Goal: Task Accomplishment & Management: Use online tool/utility

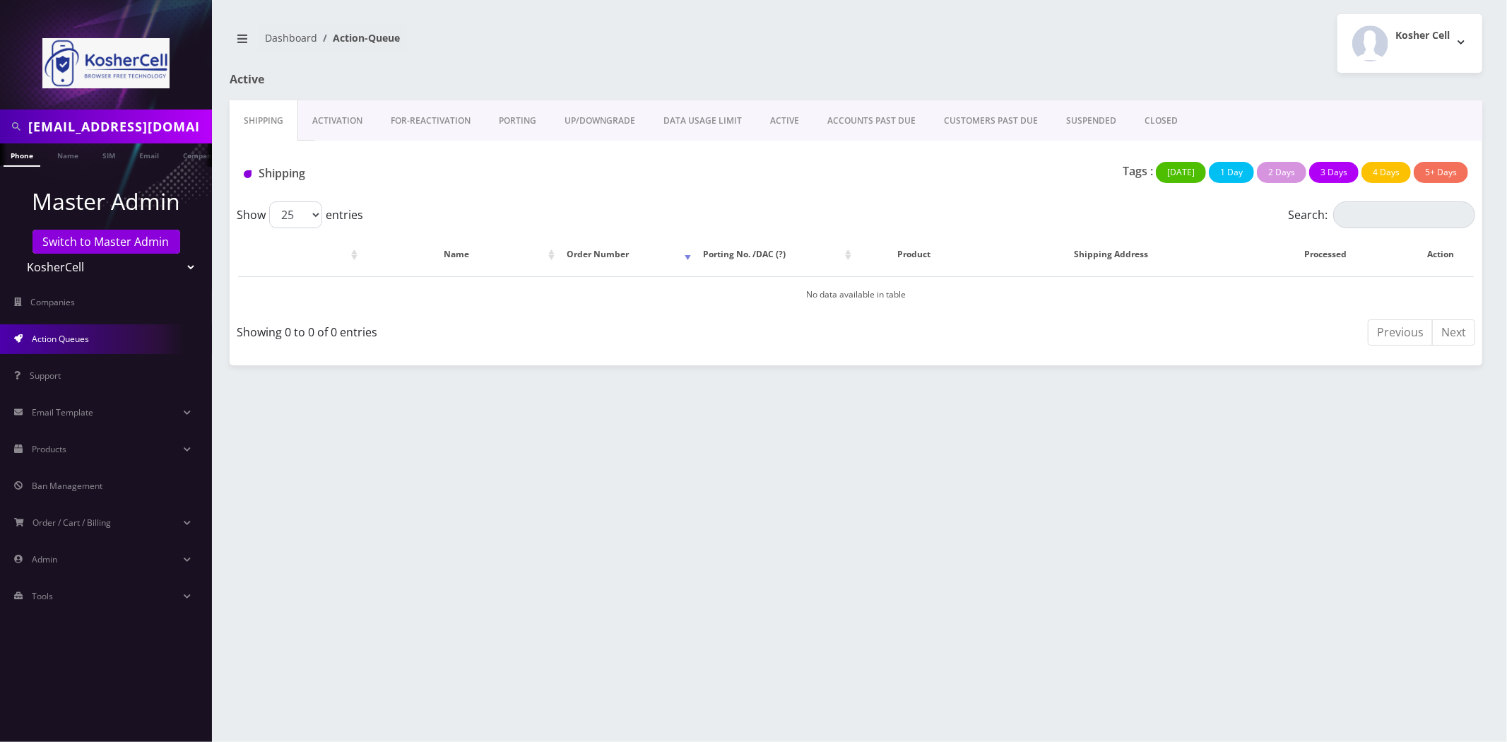
click at [93, 269] on select "Teltik Production My Link Mobile VennMobile Unlimited Advanced LTE Rexing Inc D…" at bounding box center [106, 267] width 180 height 27
click at [332, 133] on link "Activation" at bounding box center [337, 120] width 78 height 41
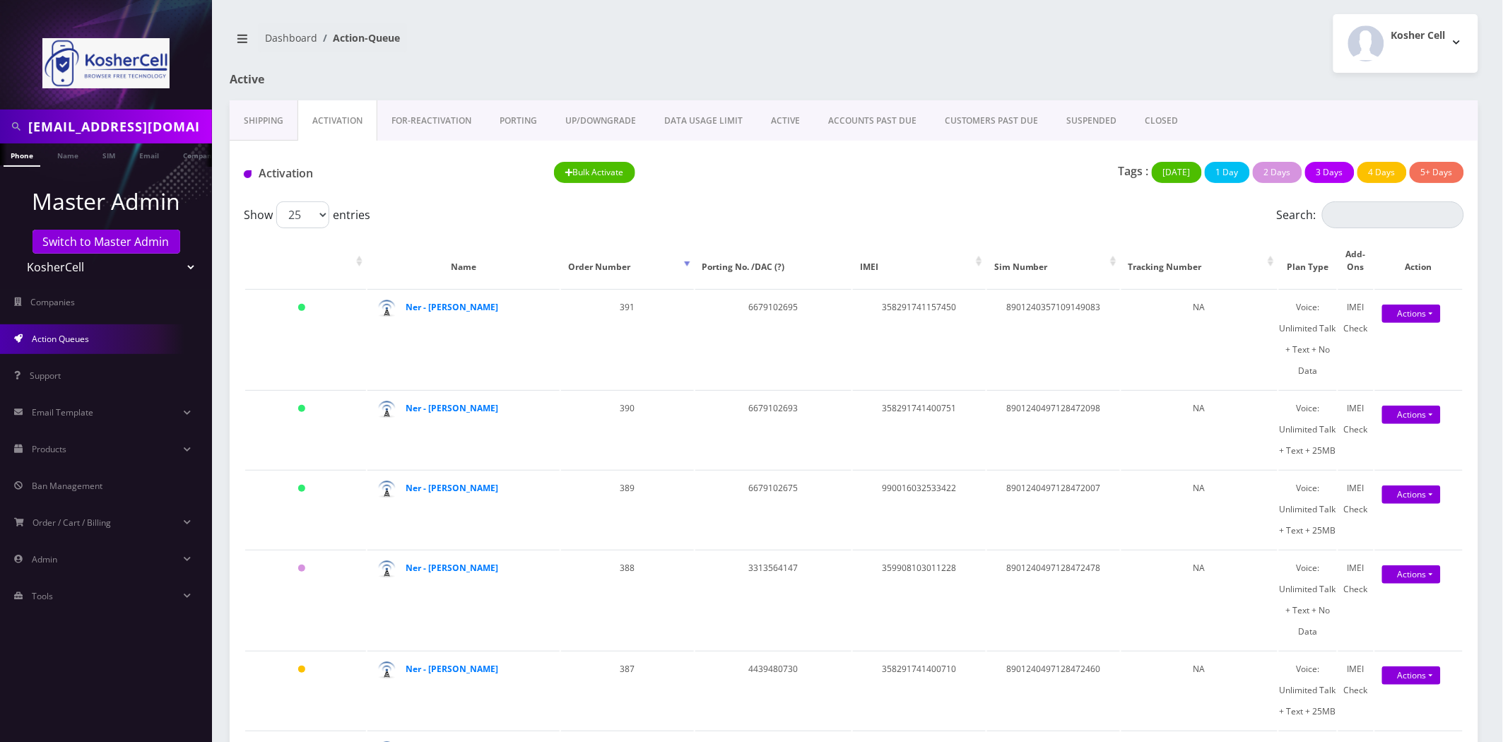
click at [58, 271] on select "Teltik Production My Link Mobile VennMobile Unlimited Advanced LTE Rexing Inc D…" at bounding box center [106, 267] width 180 height 27
select select "13"
click at [16, 254] on select "Teltik Production My Link Mobile VennMobile Unlimited Advanced LTE Rexing Inc D…" at bounding box center [106, 267] width 180 height 27
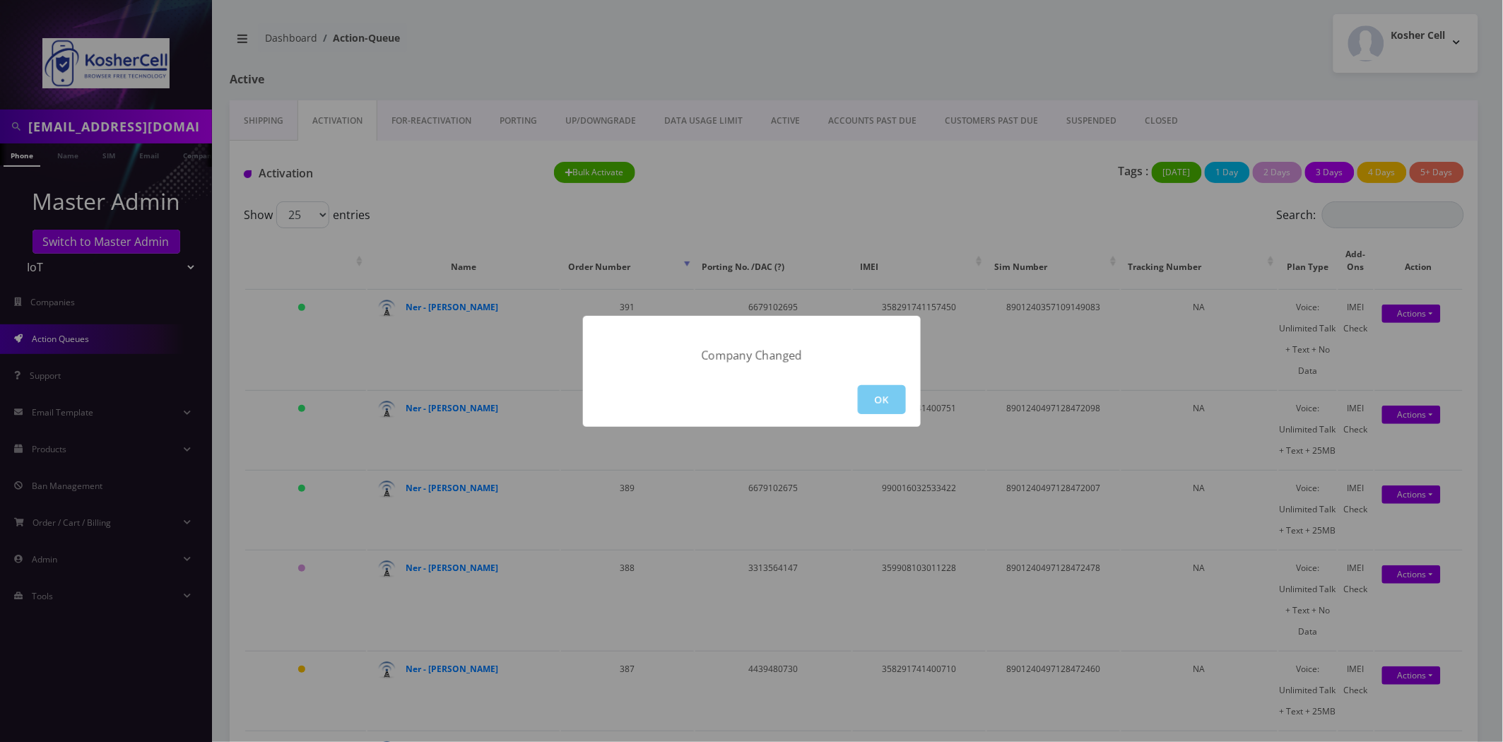
click at [896, 387] on button "OK" at bounding box center [882, 399] width 48 height 29
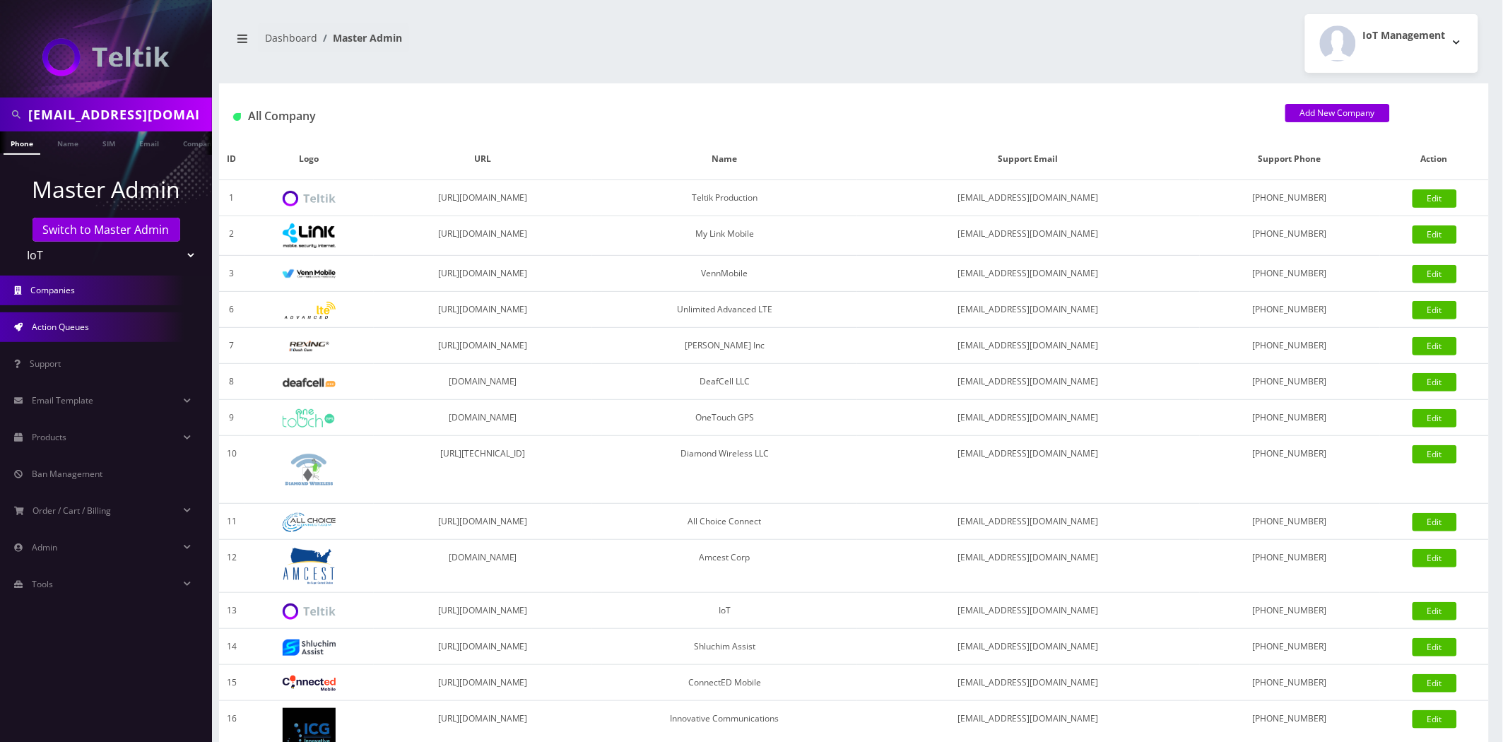
click at [75, 323] on span "Action Queues" at bounding box center [60, 327] width 57 height 12
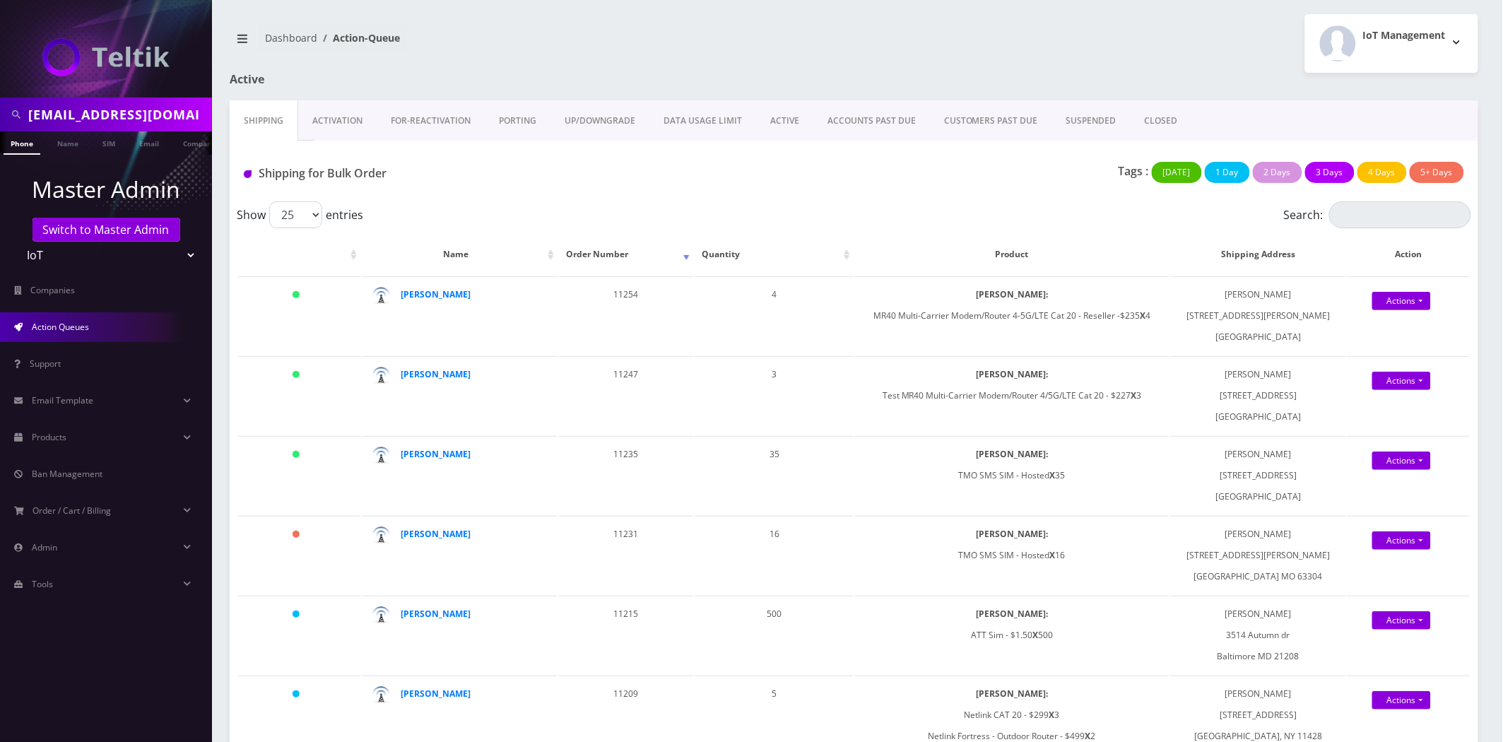
click at [336, 126] on link "Activation" at bounding box center [337, 120] width 78 height 41
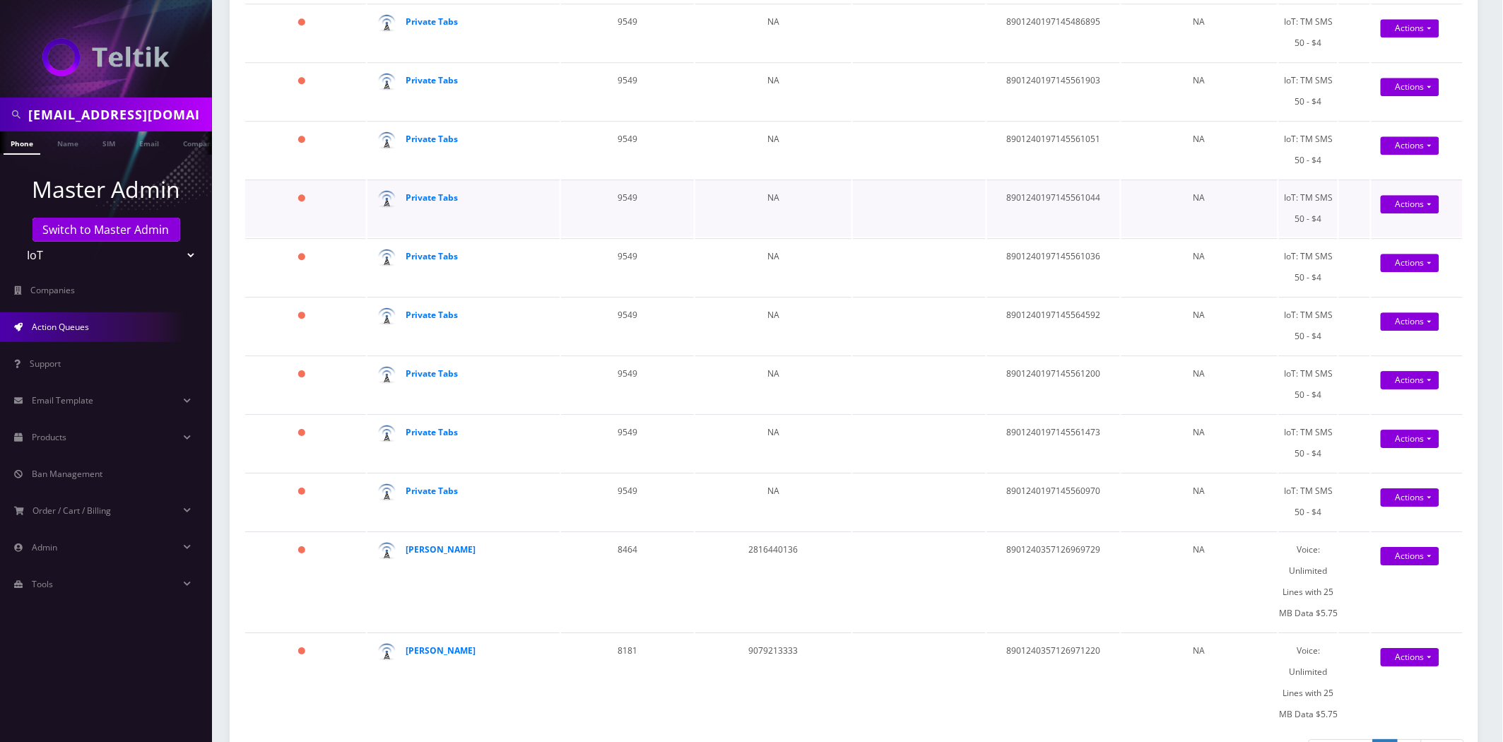
scroll to position [1389, 0]
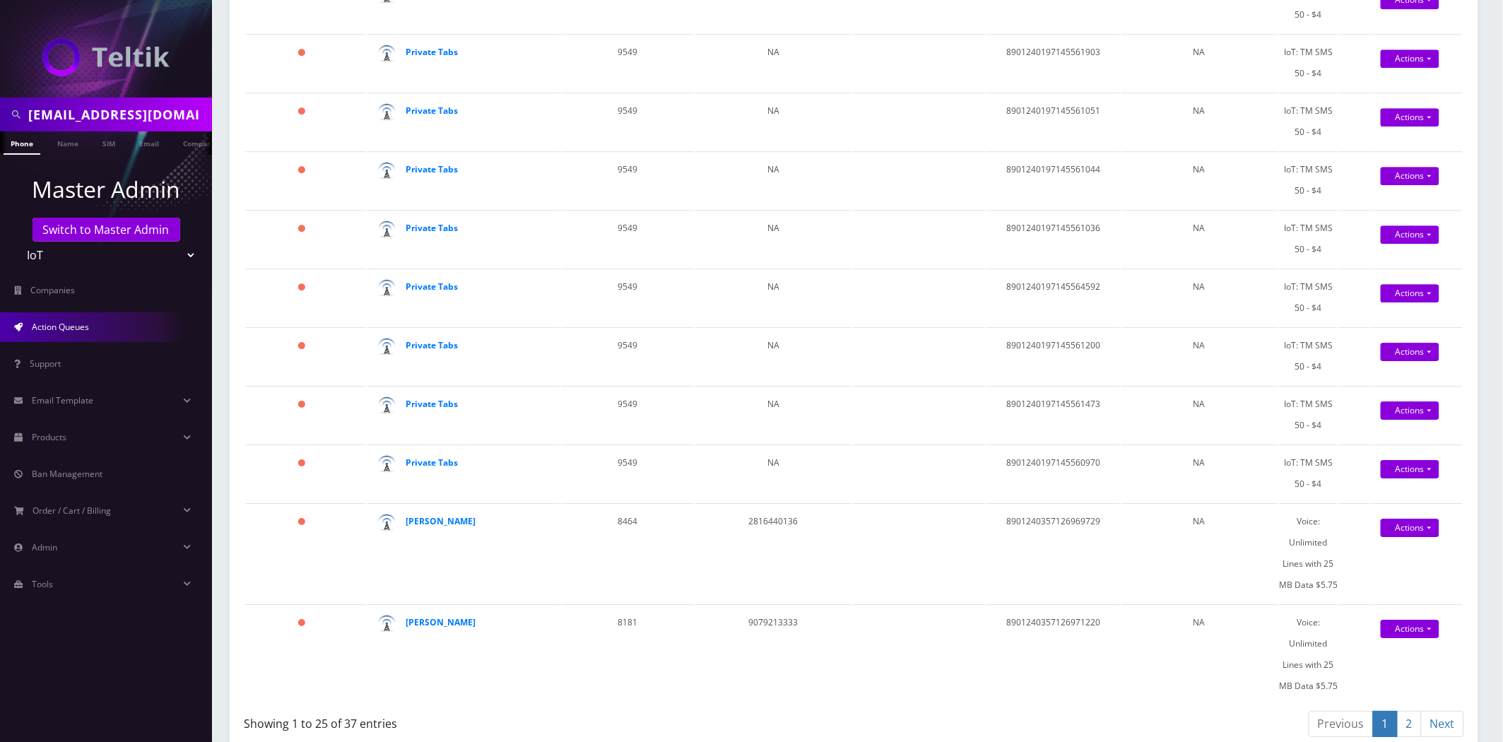
click at [1415, 711] on link "2" at bounding box center [1409, 724] width 25 height 26
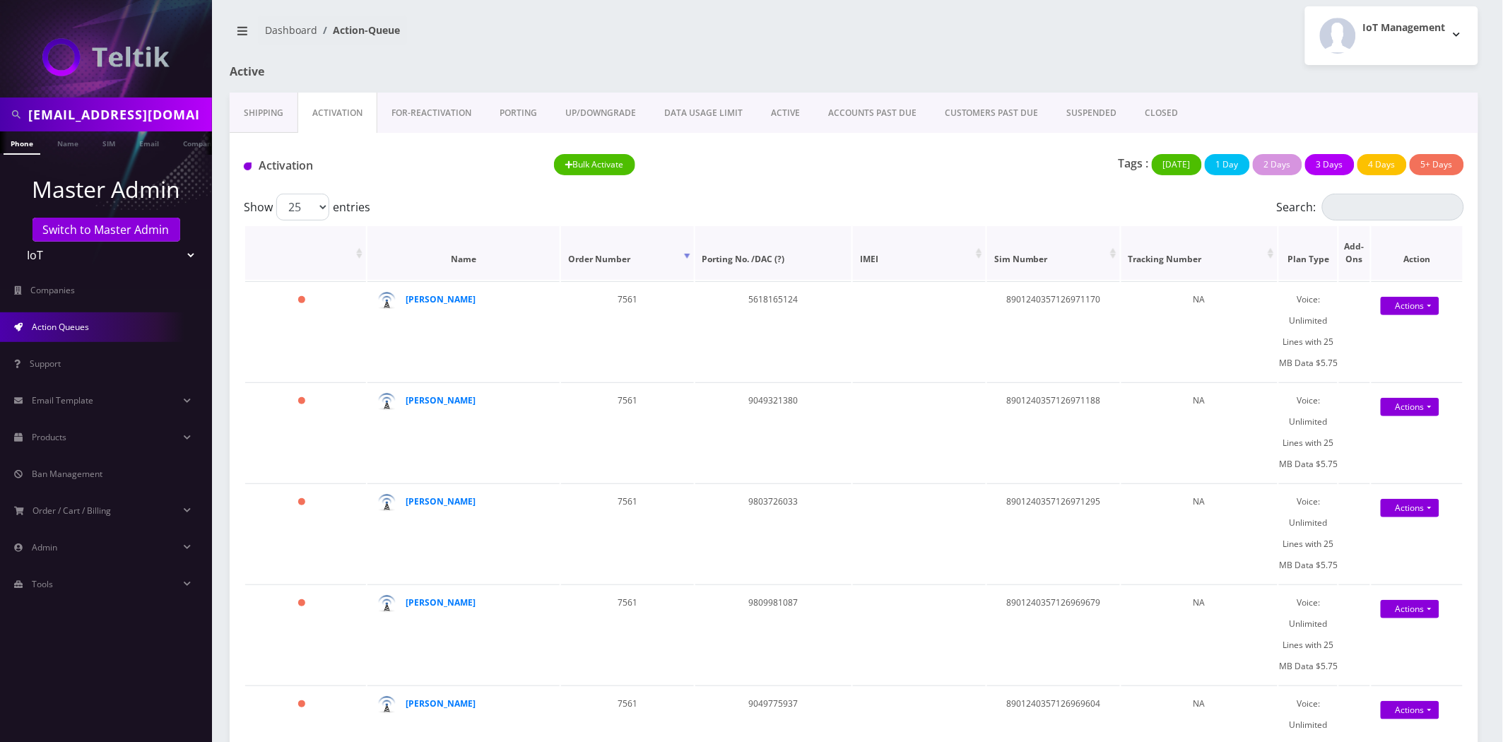
scroll to position [0, 0]
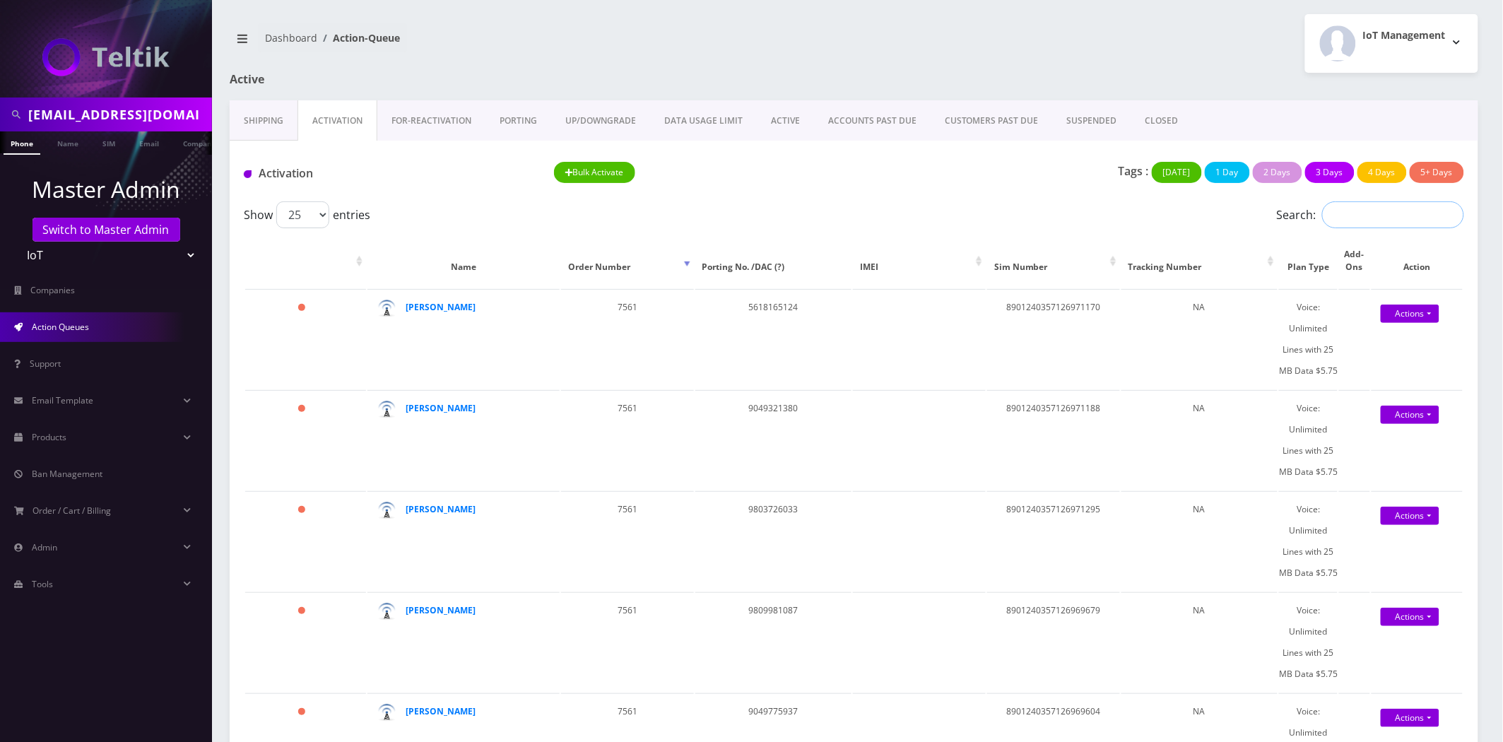
click at [1360, 215] on input "Search:" at bounding box center [1393, 214] width 142 height 27
paste input "89010303300105901186"
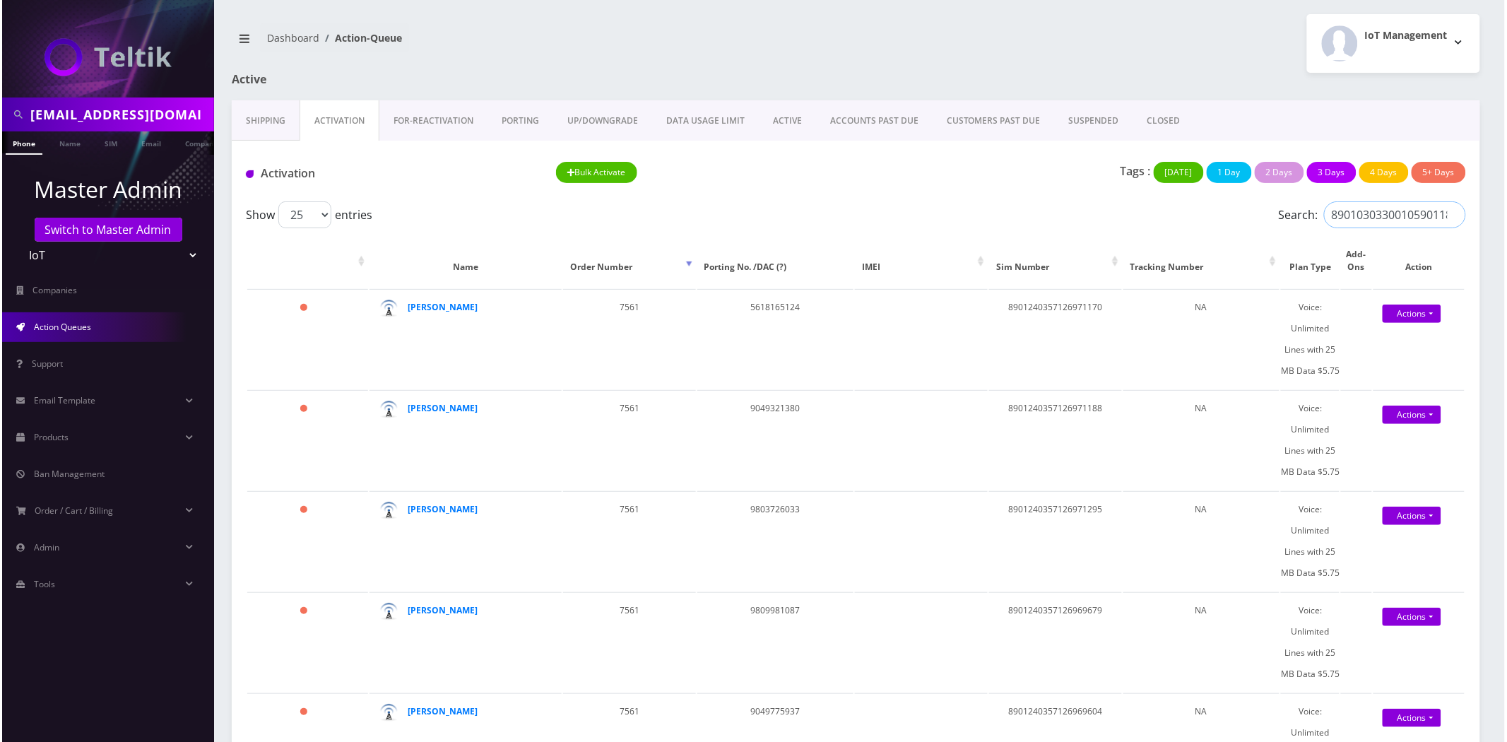
scroll to position [0, 4]
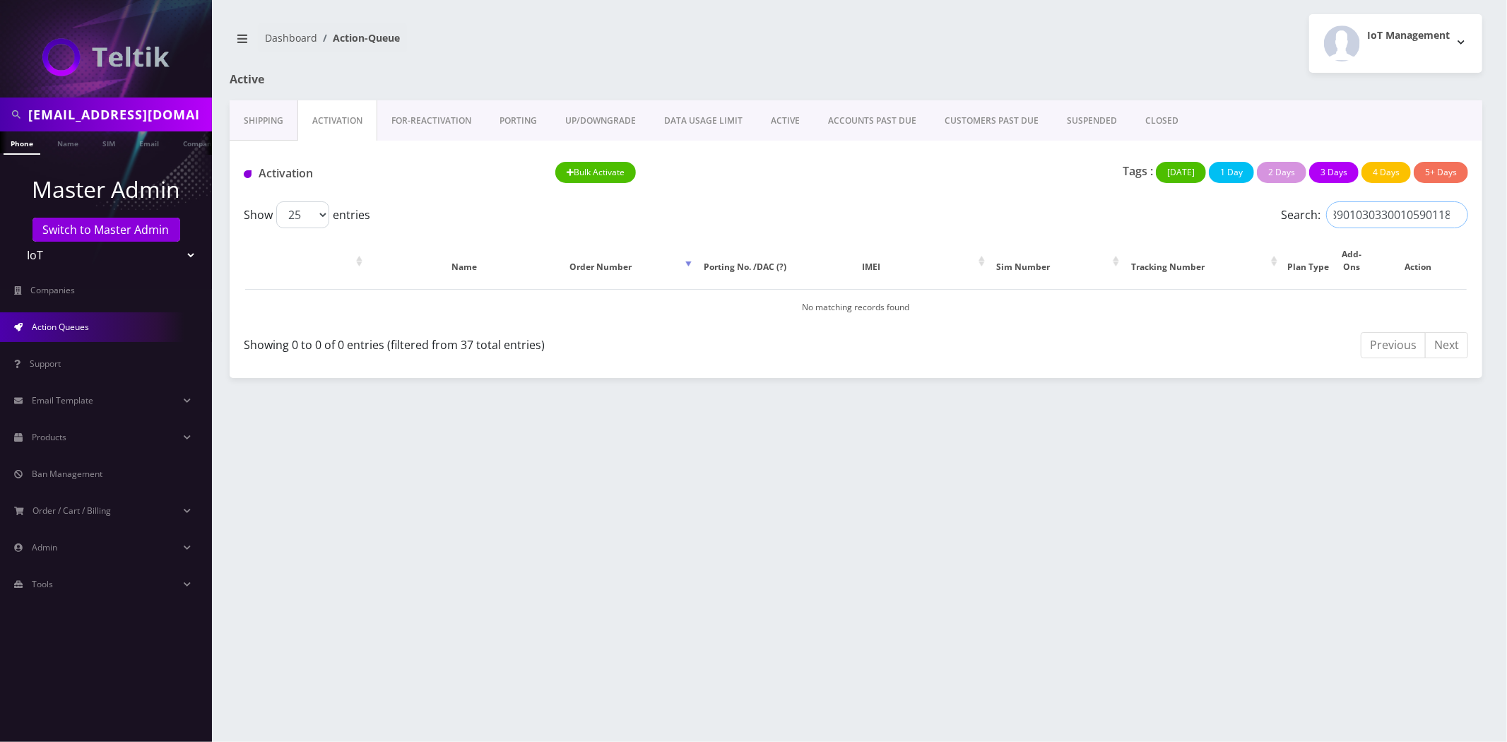
type input "89010303300105901186"
click at [99, 119] on input "info@ygosb.com" at bounding box center [118, 114] width 180 height 27
click at [100, 119] on input "info@ygosb.com" at bounding box center [118, 114] width 180 height 27
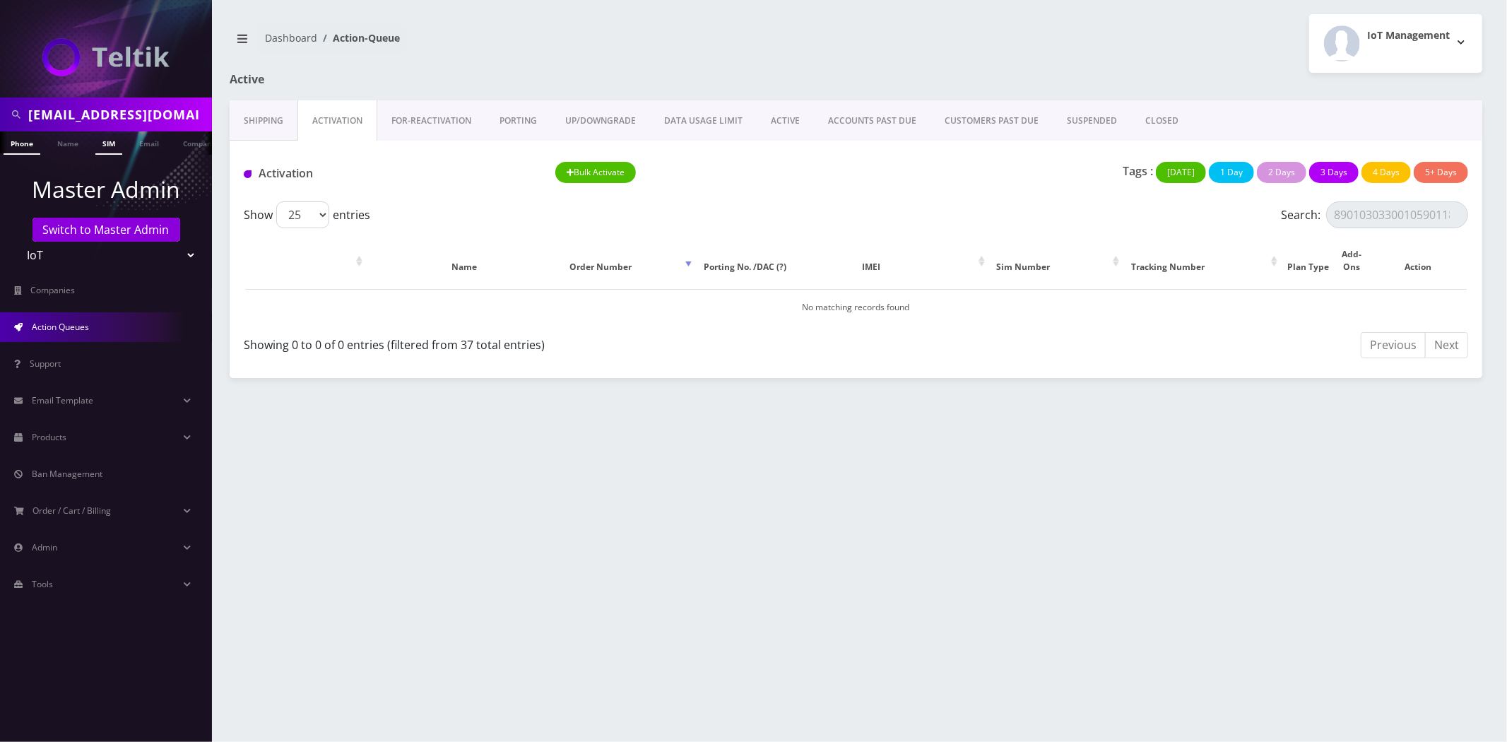
paste input "89010303300105901186"
type input "89010303300105901186"
click at [105, 147] on link "SIM" at bounding box center [108, 142] width 27 height 23
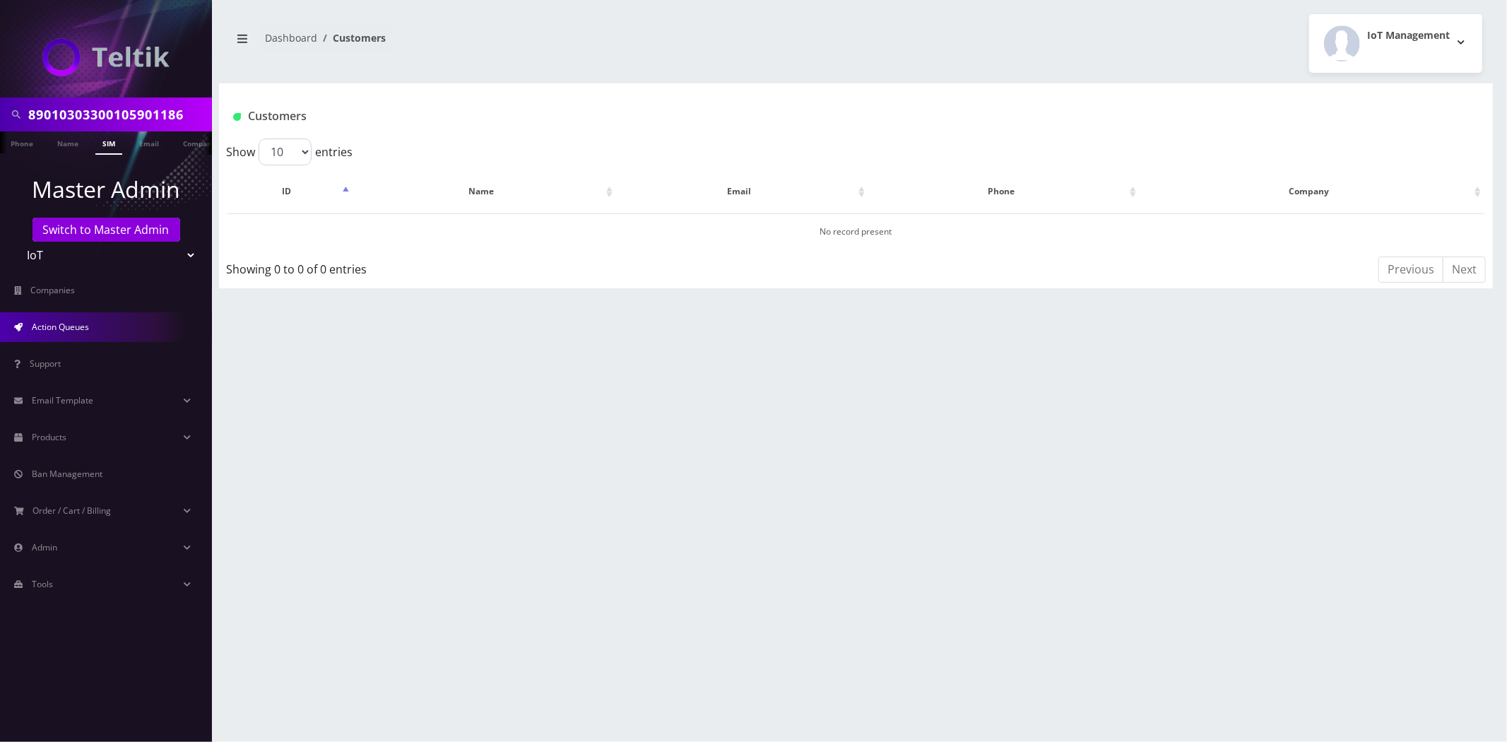
click at [89, 330] on link "Action Queues" at bounding box center [106, 327] width 212 height 30
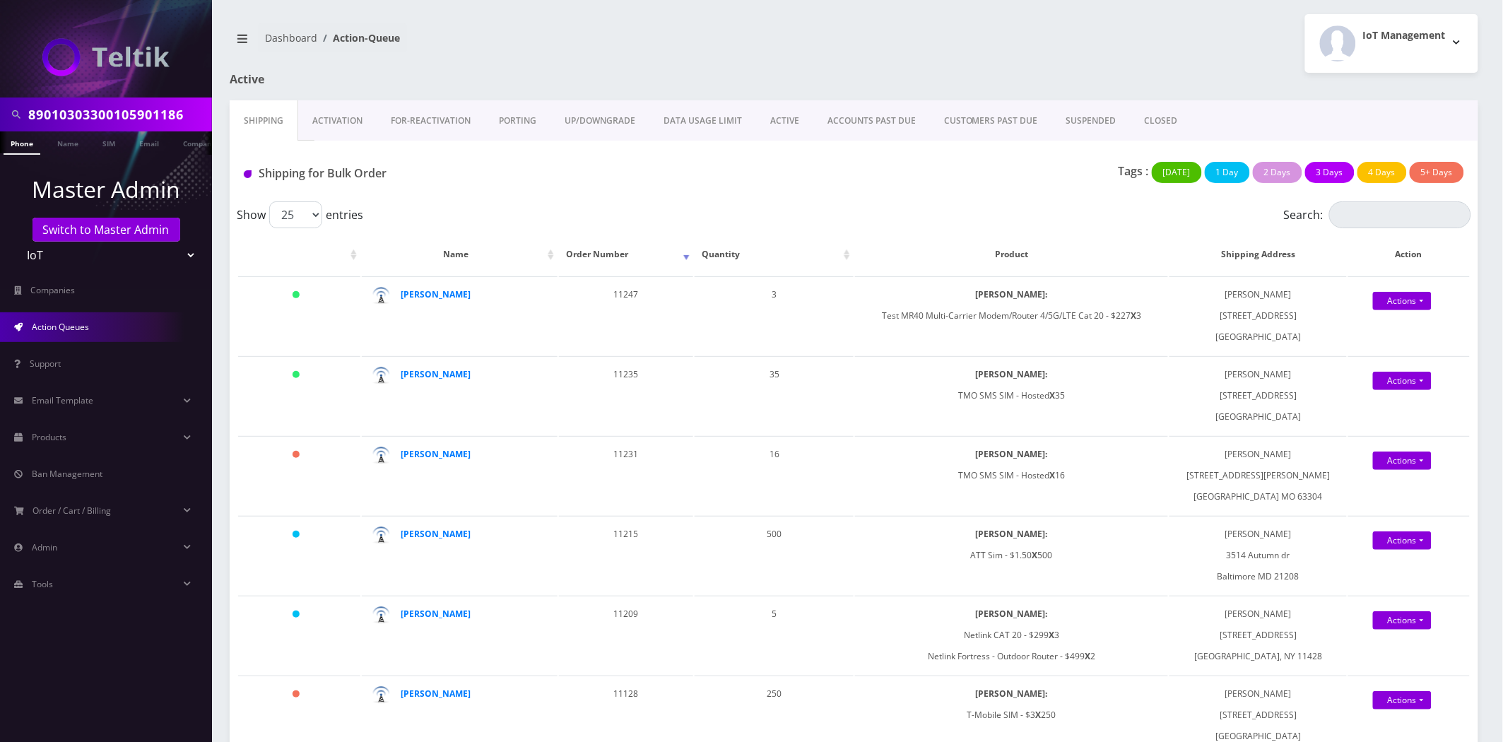
click at [341, 111] on link "Activation" at bounding box center [337, 120] width 78 height 41
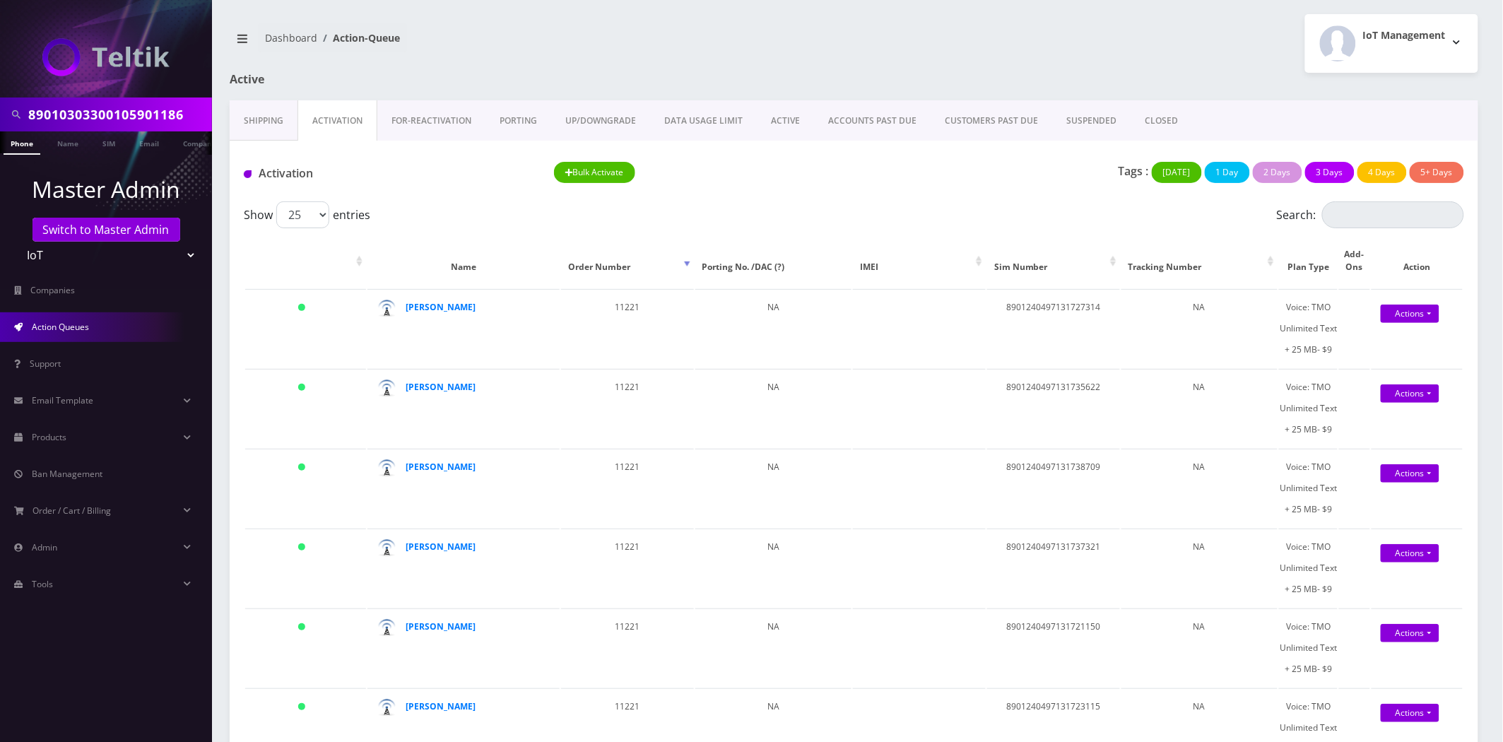
click at [249, 122] on link "Shipping" at bounding box center [264, 120] width 68 height 41
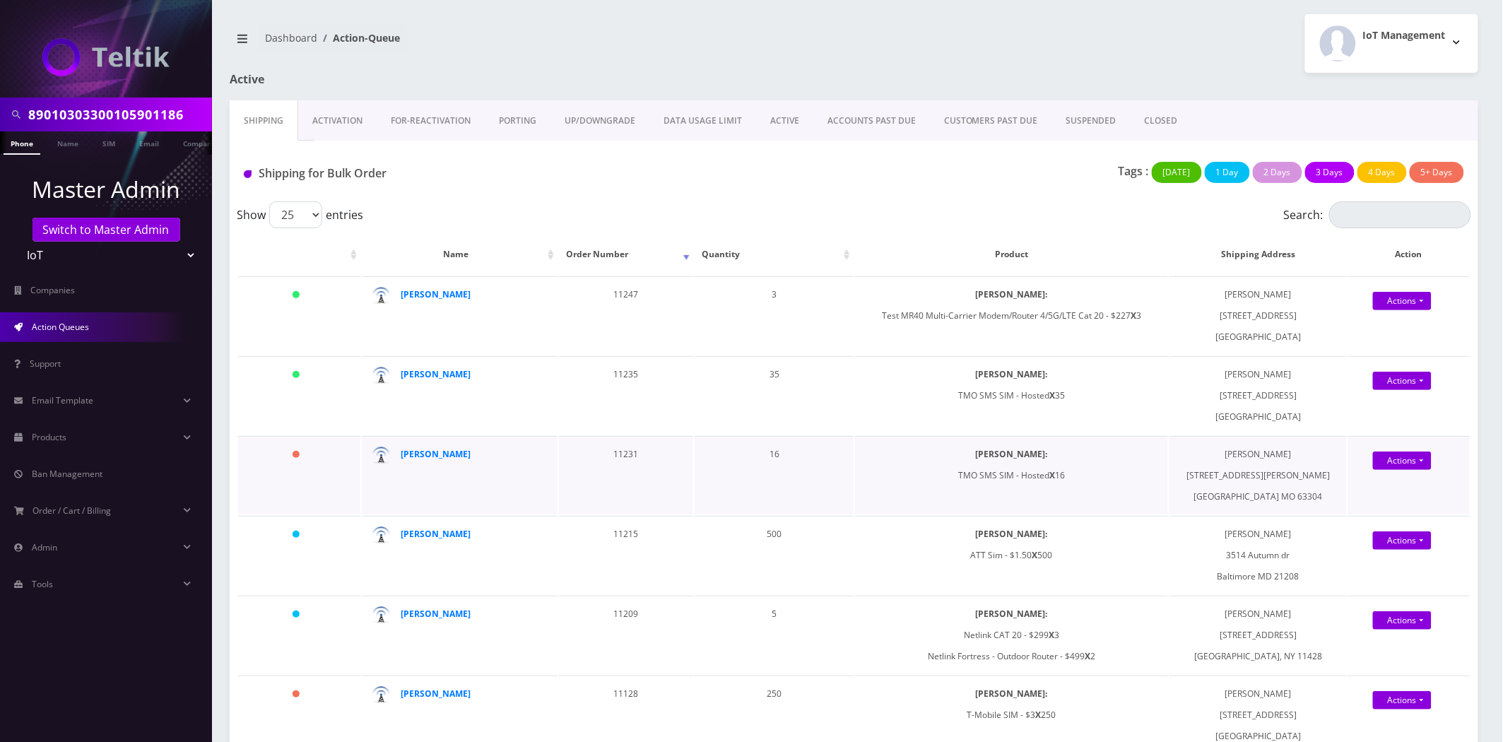
drag, startPoint x: 421, startPoint y: 451, endPoint x: 424, endPoint y: 444, distance: 7.9
copy strong "Cody Branham"
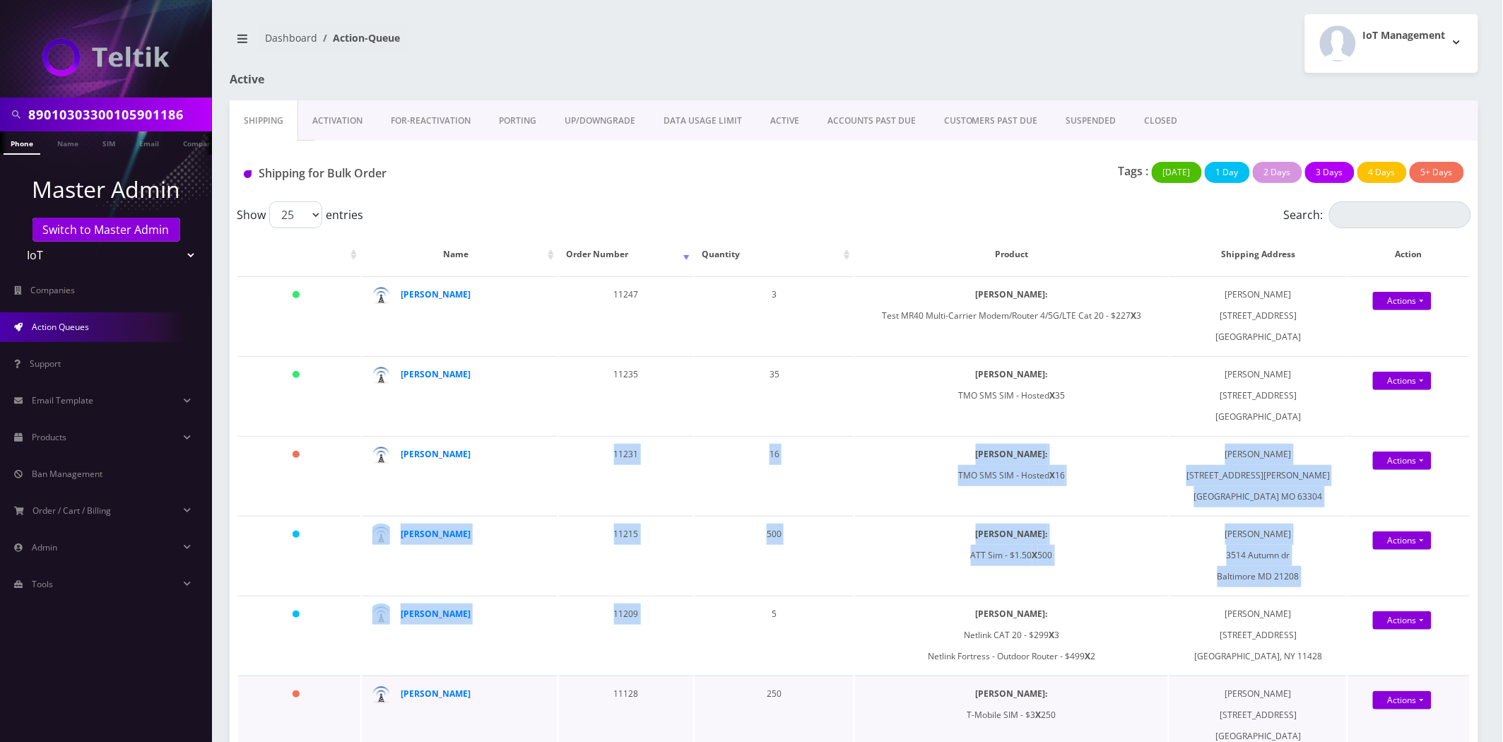
drag, startPoint x: 438, startPoint y: 452, endPoint x: 719, endPoint y: 705, distance: 377.9
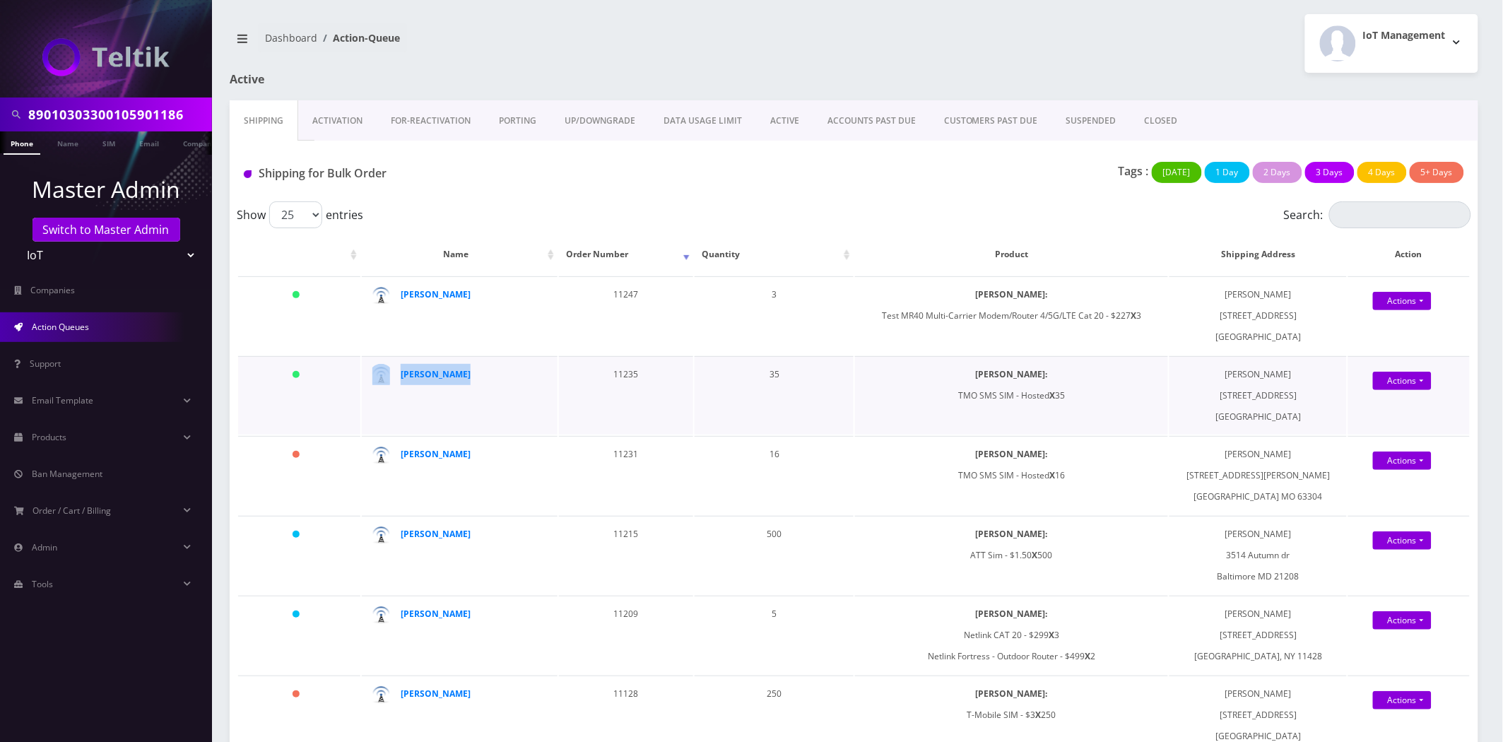
drag, startPoint x: 462, startPoint y: 387, endPoint x: 498, endPoint y: 379, distance: 36.2
click at [498, 379] on td "Anthony Byers" at bounding box center [460, 395] width 196 height 78
copy div "Anthony Byers"
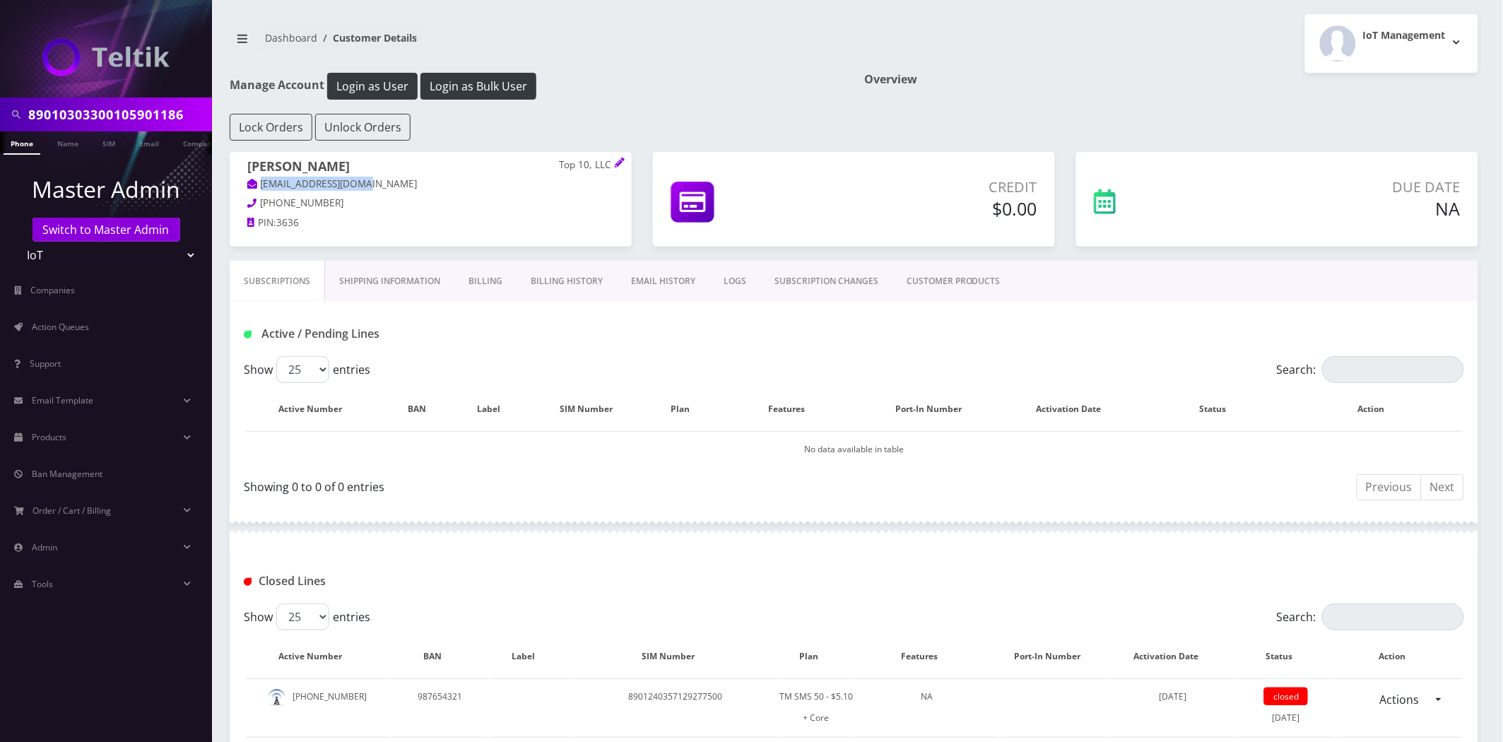
drag, startPoint x: 385, startPoint y: 178, endPoint x: 256, endPoint y: 184, distance: 129.5
click at [256, 184] on p "[EMAIL_ADDRESS][DOMAIN_NAME]" at bounding box center [430, 185] width 367 height 16
copy link "cfbranham7@gmail.com"
click at [41, 315] on link "Action Queues" at bounding box center [106, 327] width 212 height 30
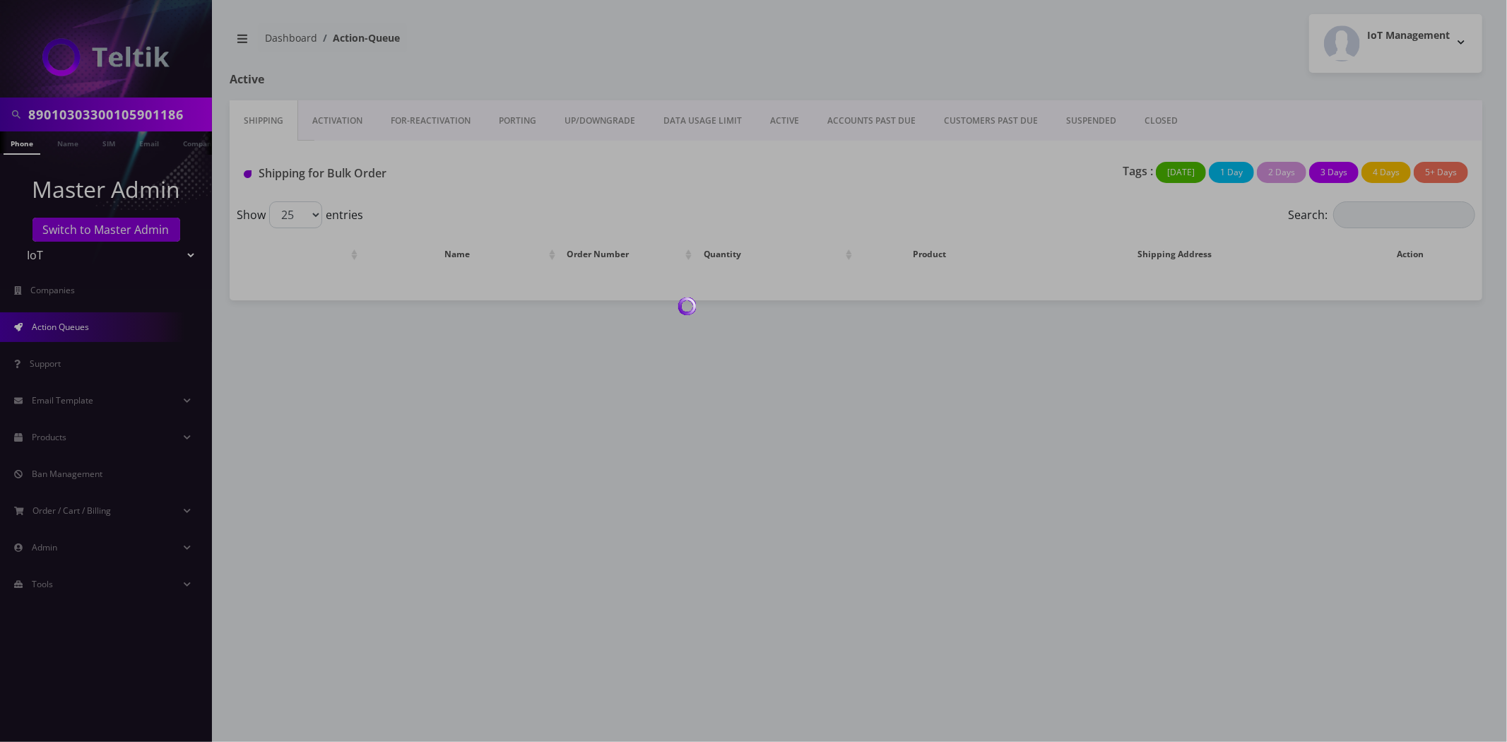
click at [1153, 120] on div at bounding box center [753, 371] width 1507 height 742
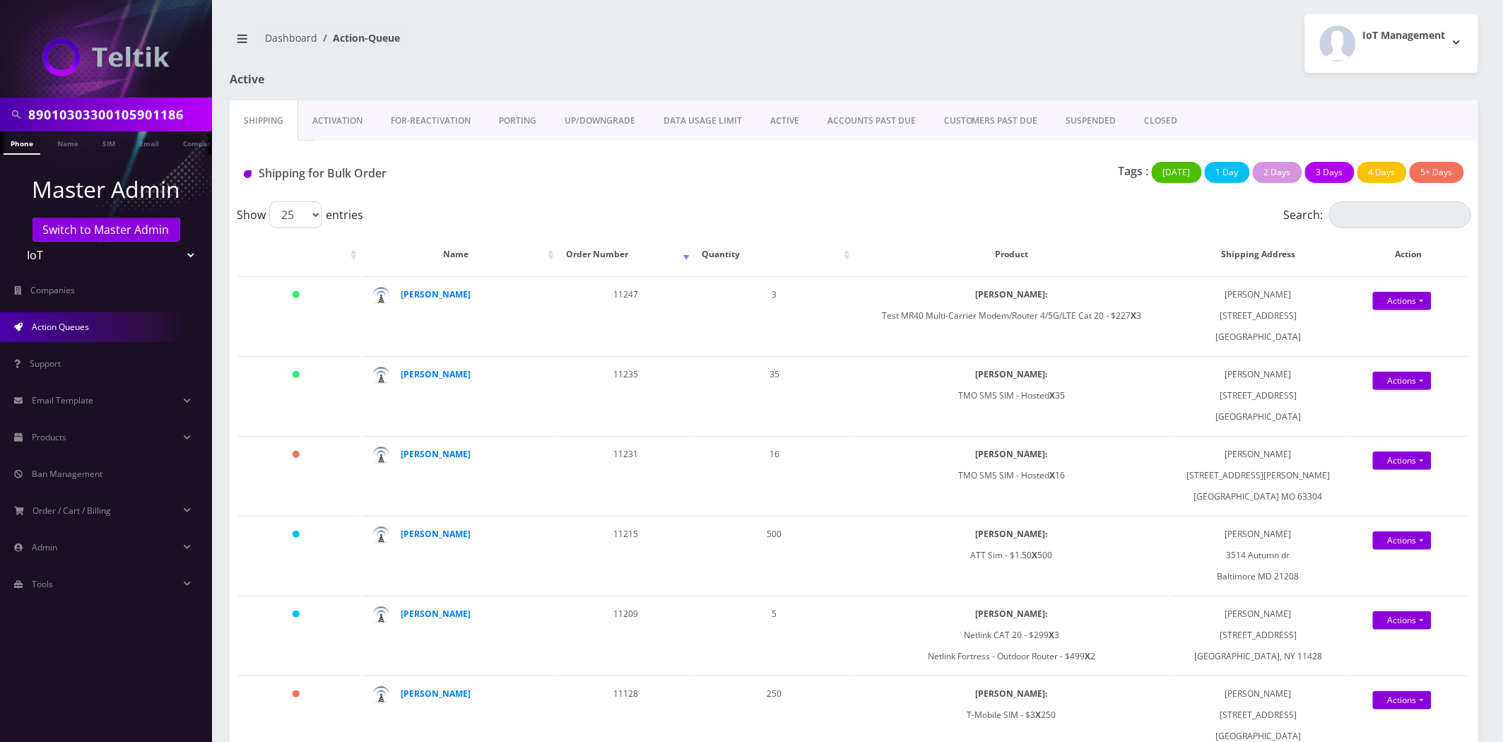
click at [1153, 120] on link "CLOSED" at bounding box center [1161, 120] width 61 height 41
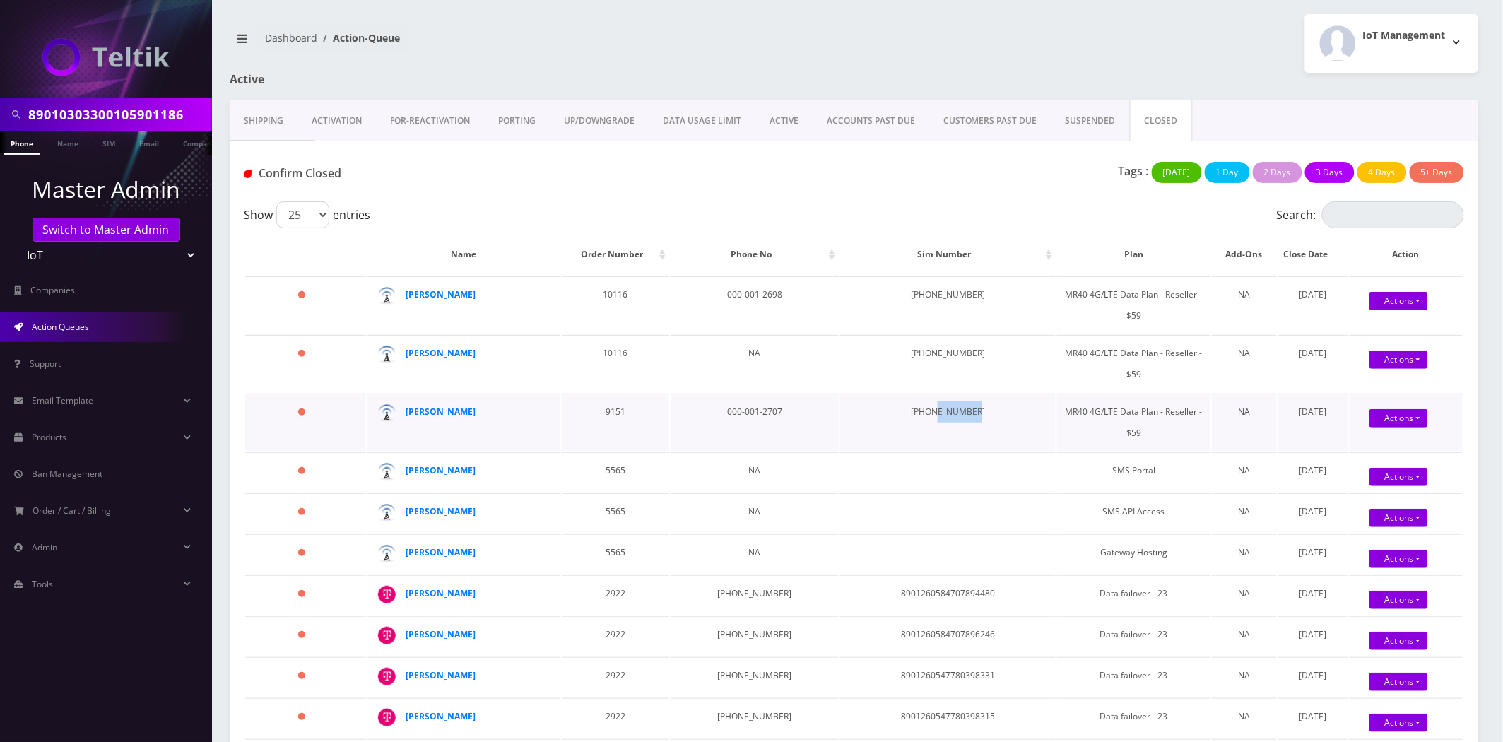
drag, startPoint x: 955, startPoint y: 406, endPoint x: 915, endPoint y: 413, distance: 40.8
click at [915, 413] on td "40-1-00012707" at bounding box center [948, 422] width 216 height 57
copy td "00012707"
click at [943, 35] on div "IoT Management Logout" at bounding box center [1171, 43] width 635 height 59
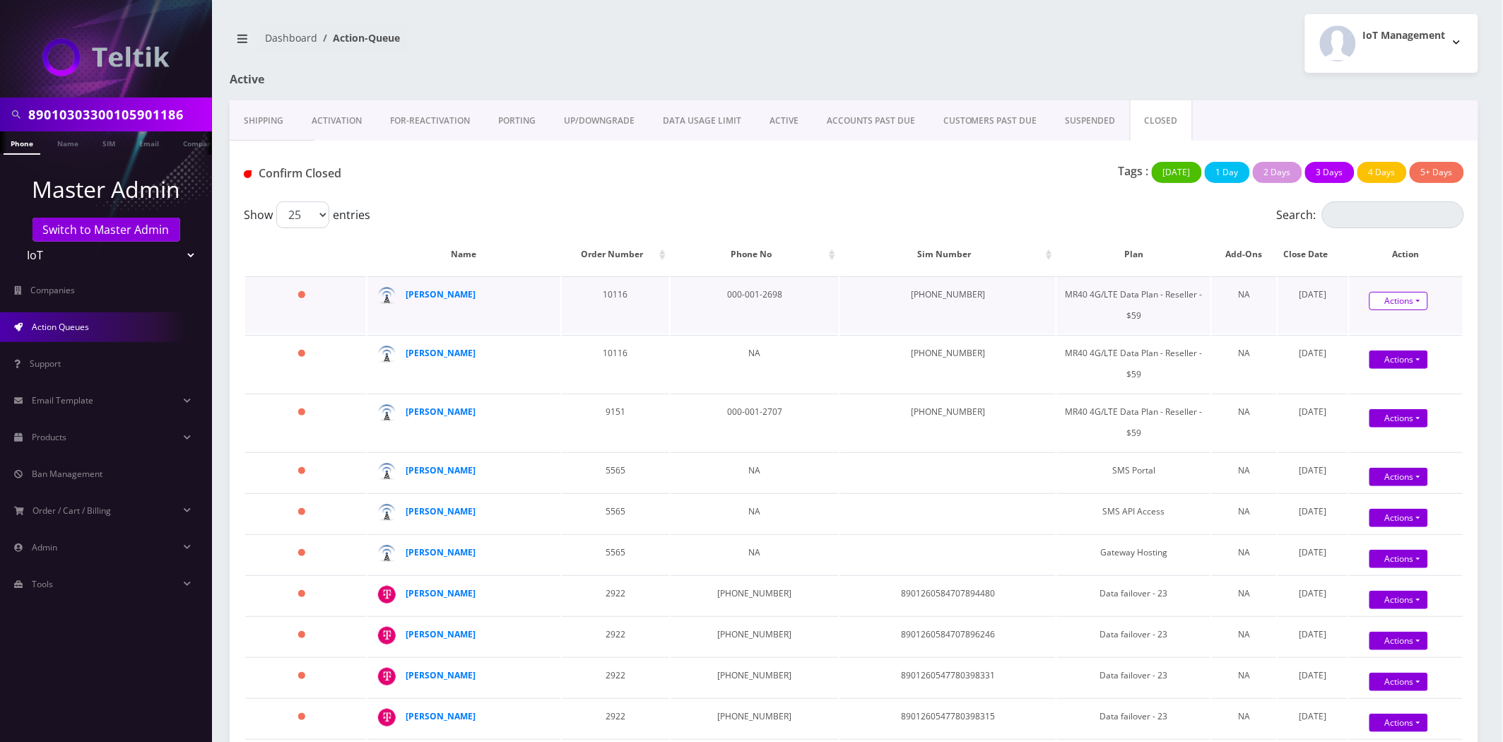
click at [1409, 301] on link "Actions" at bounding box center [1399, 301] width 59 height 18
drag, startPoint x: 377, startPoint y: 182, endPoint x: 259, endPoint y: 182, distance: 117.3
click at [259, 182] on div "Confirm Closed" at bounding box center [440, 176] width 414 height 29
copy h1 "Confirm Closed"
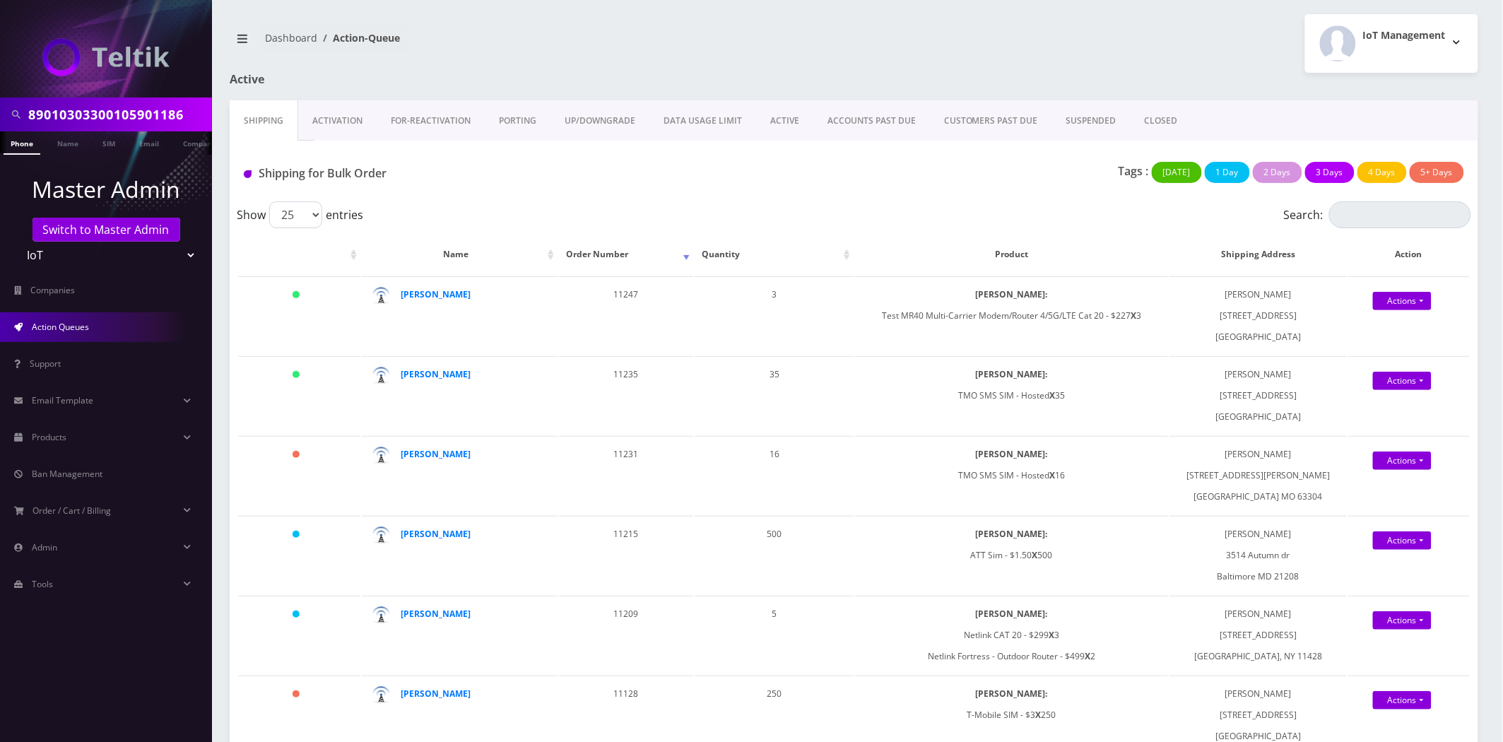
scroll to position [0, 7]
click at [146, 117] on input "89010303300105901186" at bounding box center [118, 114] width 180 height 27
click at [145, 118] on input "89010303300105901186" at bounding box center [118, 114] width 180 height 27
type input "[PERSON_NAME]"
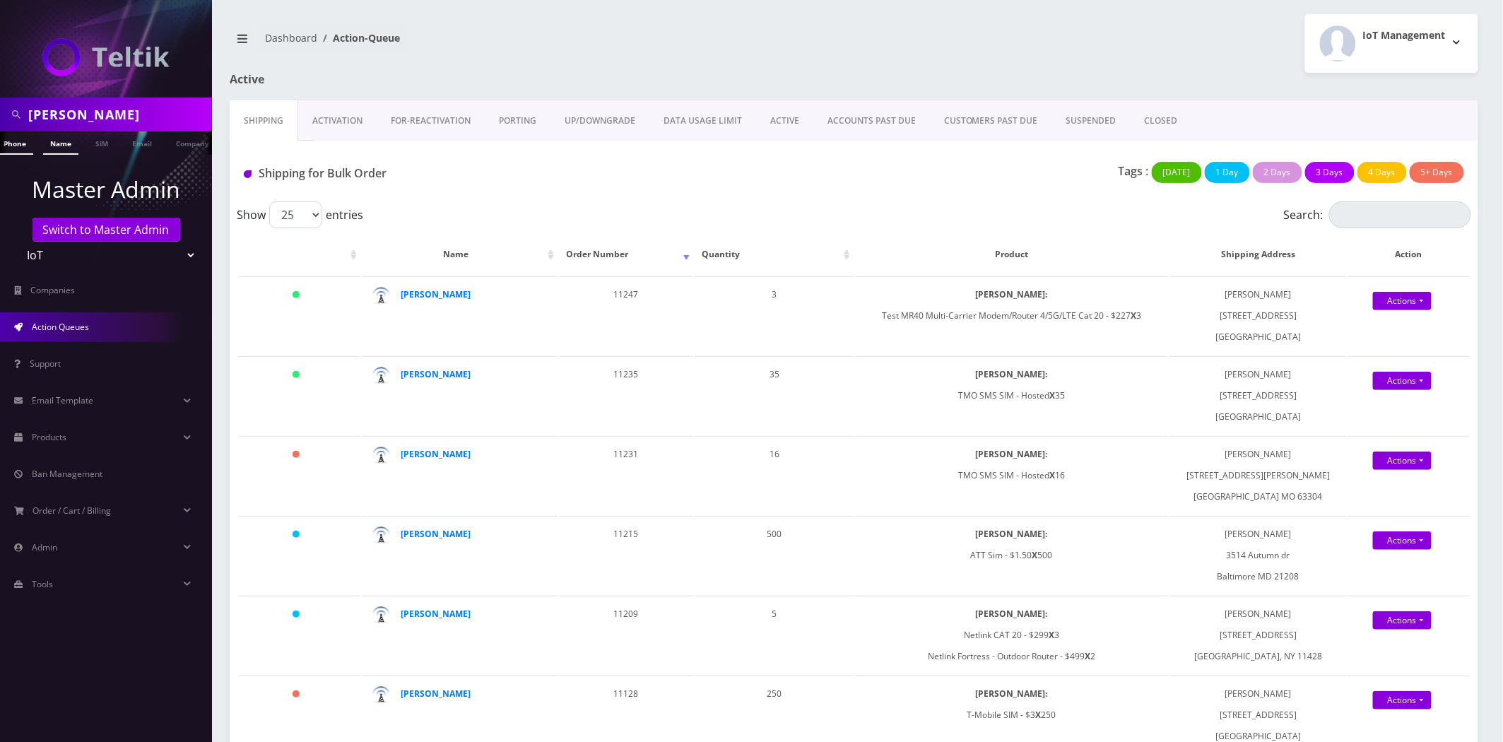
click at [45, 140] on link "Name" at bounding box center [60, 142] width 35 height 23
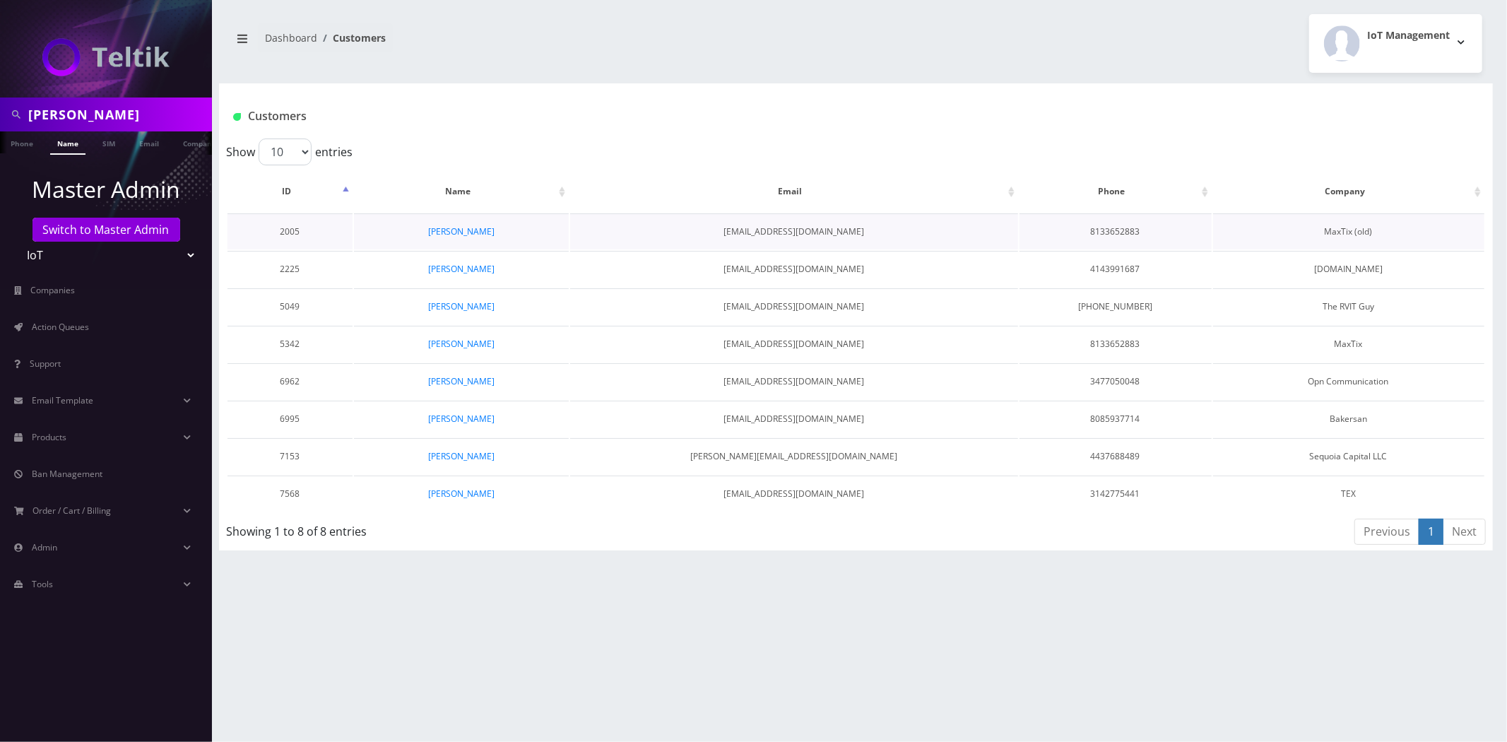
scroll to position [0, 7]
click at [464, 453] on link "[PERSON_NAME]" at bounding box center [461, 456] width 66 height 12
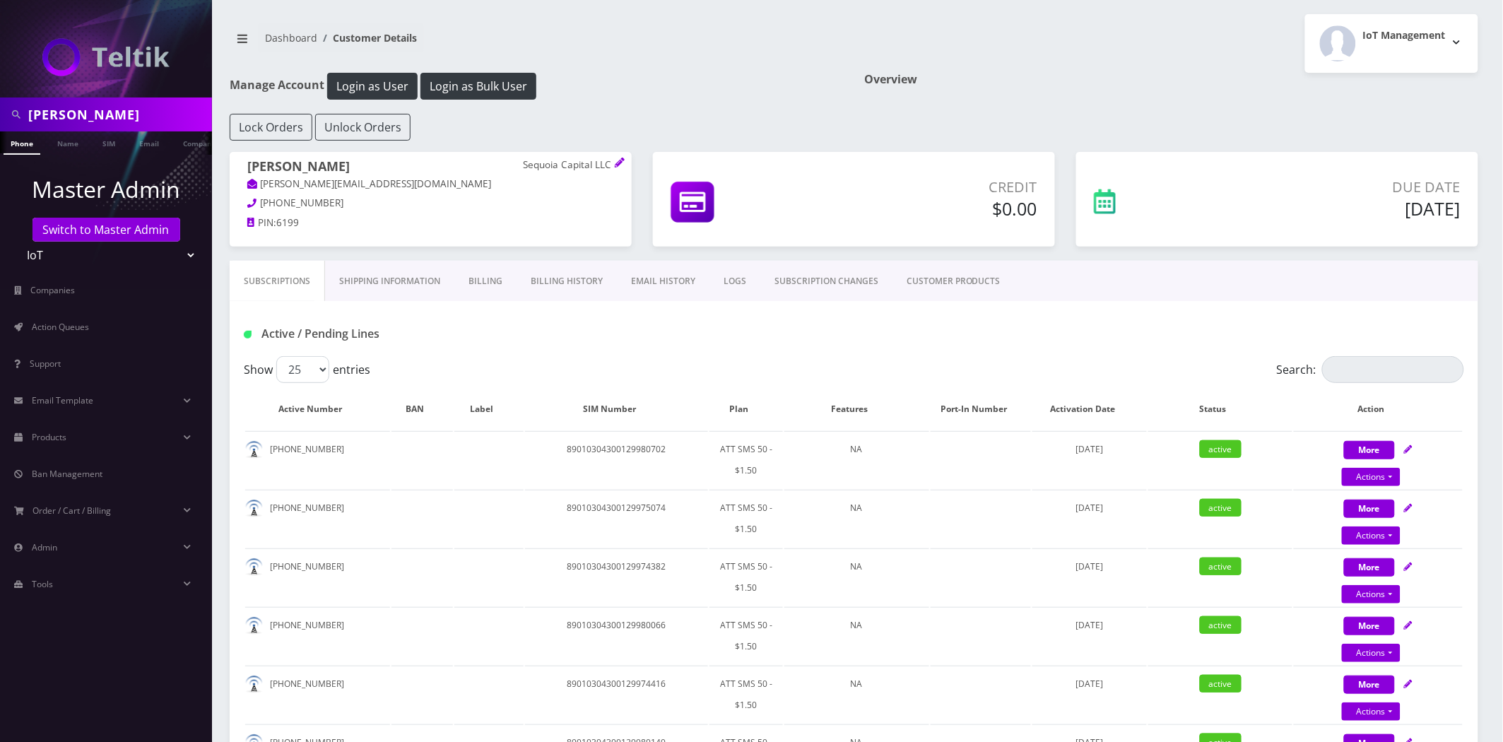
click at [654, 276] on link "EMAIL HISTORY" at bounding box center [663, 281] width 93 height 41
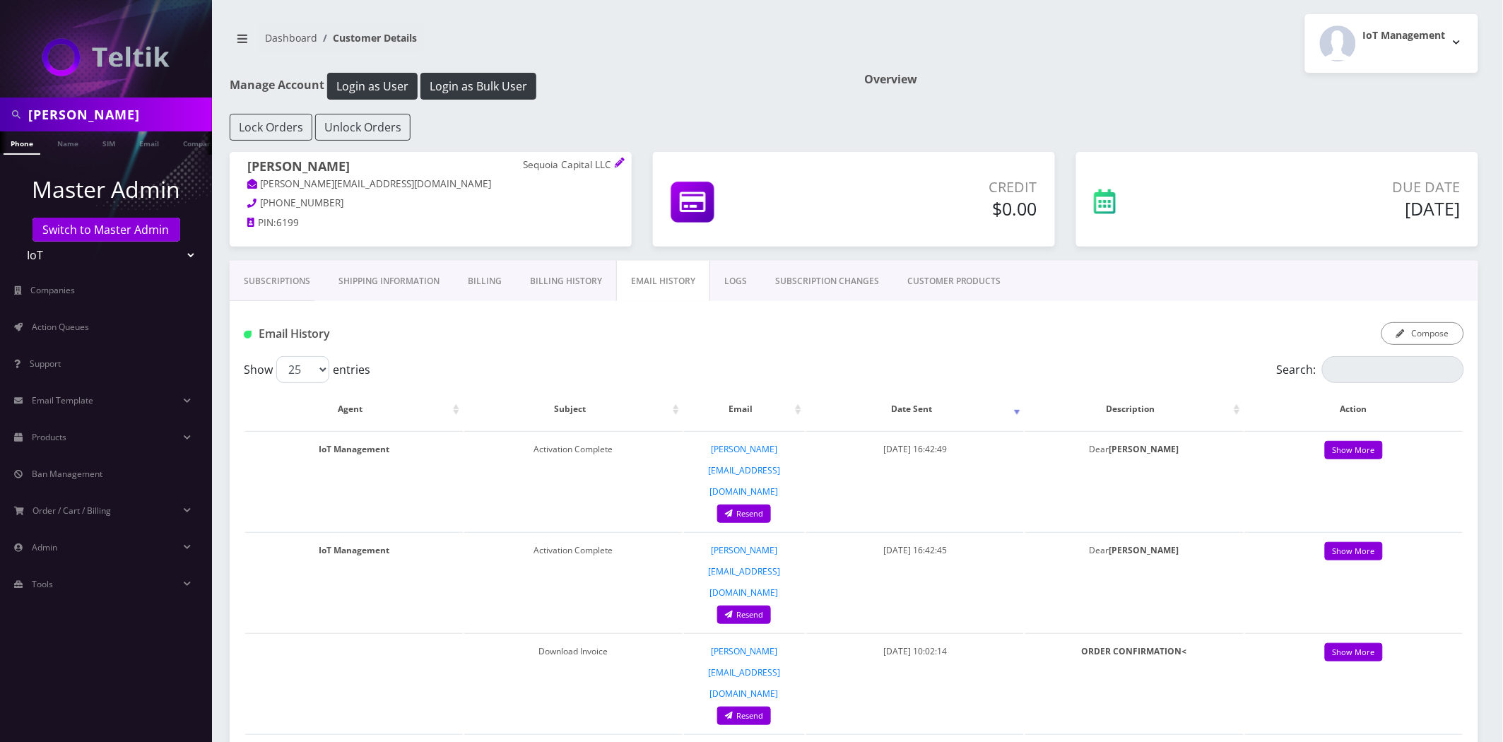
click at [117, 117] on input "ryan" at bounding box center [118, 114] width 180 height 27
paste input "[PERSON_NAME]"
type input "[PERSON_NAME]"
click at [76, 147] on link "Name" at bounding box center [67, 142] width 35 height 23
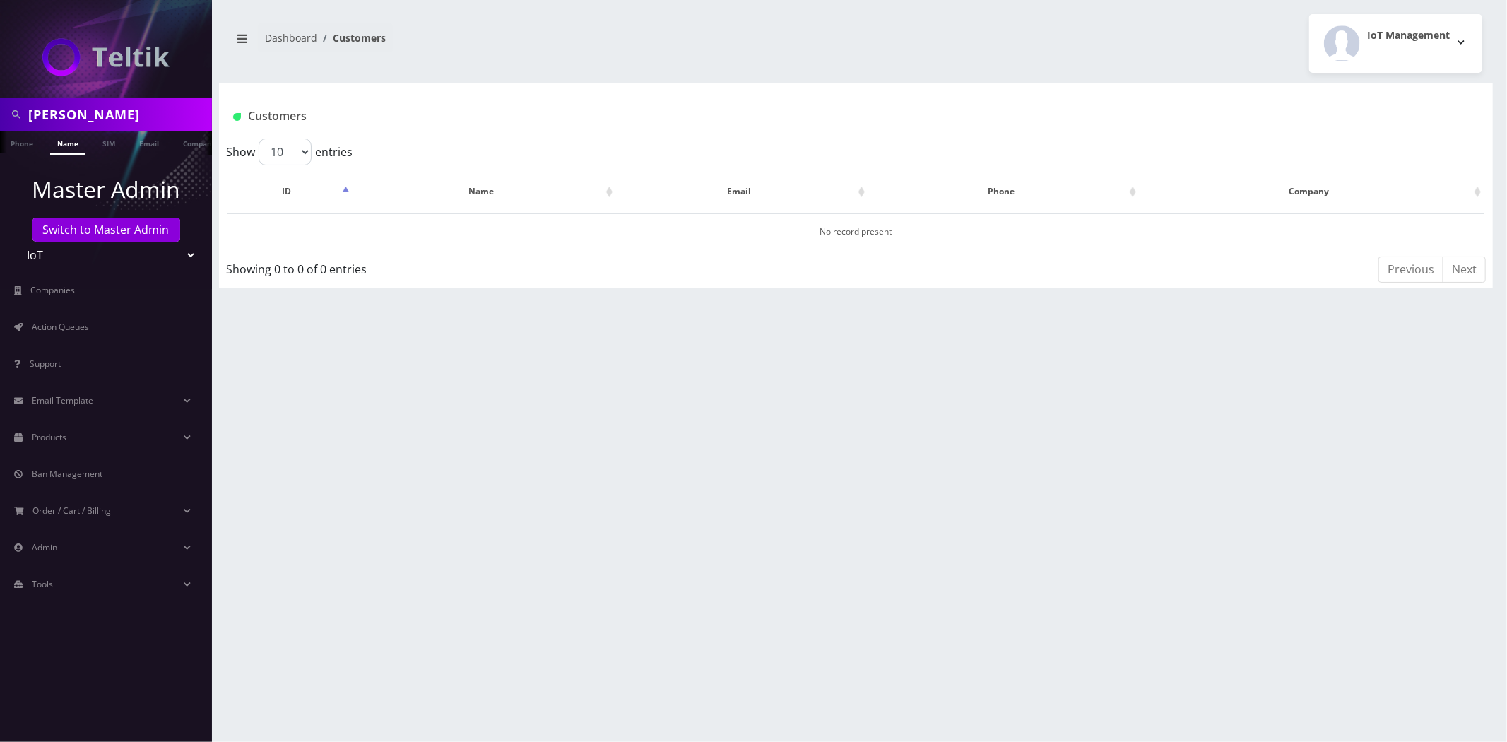
scroll to position [0, 7]
click at [64, 144] on link "Name" at bounding box center [60, 142] width 35 height 23
click at [100, 113] on input "[PERSON_NAME]" at bounding box center [118, 114] width 180 height 27
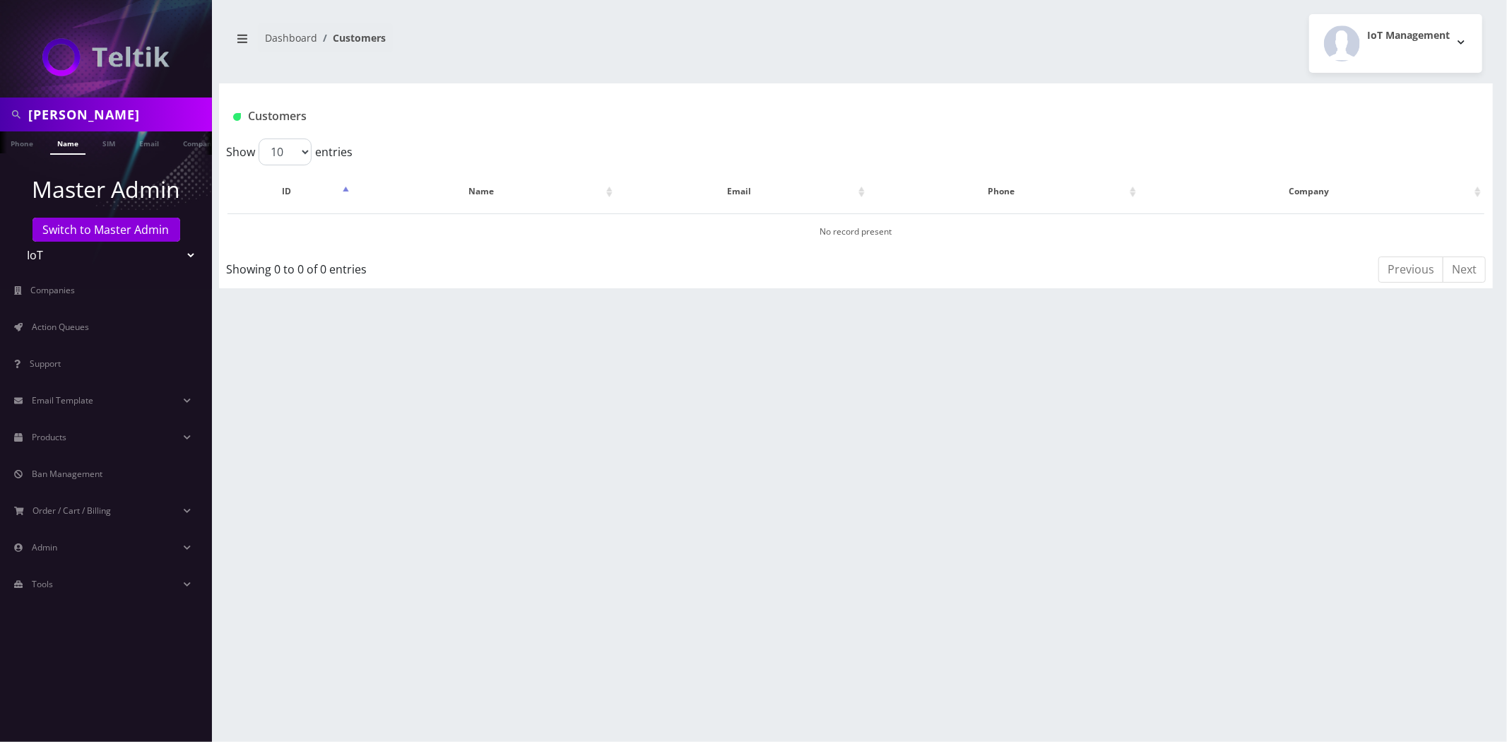
click at [62, 140] on link "Name" at bounding box center [67, 142] width 35 height 23
click at [444, 400] on div "[PERSON_NAME] Phone Name SIM Email Company Customer Dashboard Customers IoT Man…" at bounding box center [856, 371] width 1303 height 742
click at [130, 433] on link "Products" at bounding box center [106, 438] width 212 height 30
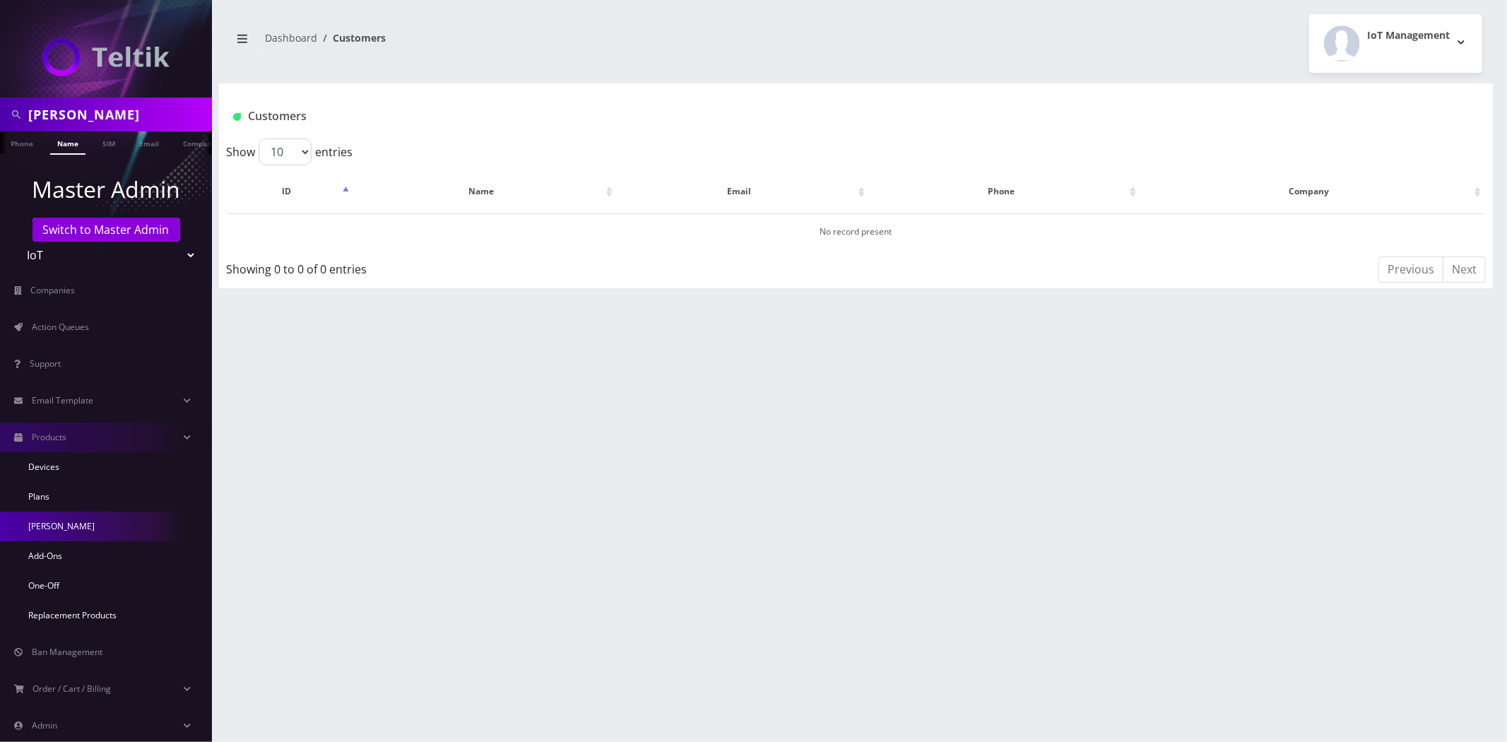
click at [44, 524] on link "[PERSON_NAME]" at bounding box center [106, 527] width 212 height 30
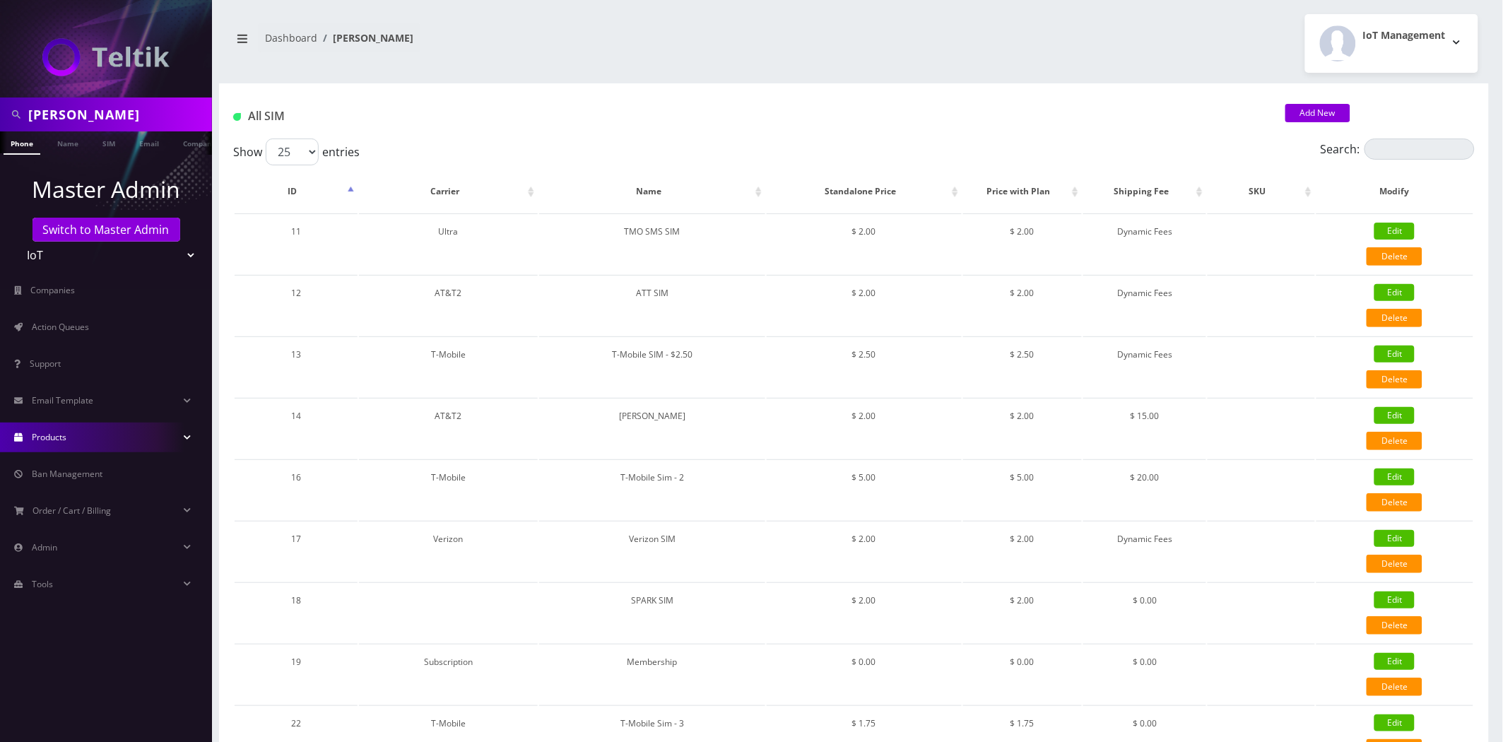
drag, startPoint x: 1382, startPoint y: 160, endPoint x: 1389, endPoint y: 155, distance: 7.6
click at [1384, 160] on div "Search:" at bounding box center [1320, 152] width 310 height 27
click at [1389, 153] on input "Search:" at bounding box center [1420, 149] width 110 height 21
